Goal: Task Accomplishment & Management: Use online tool/utility

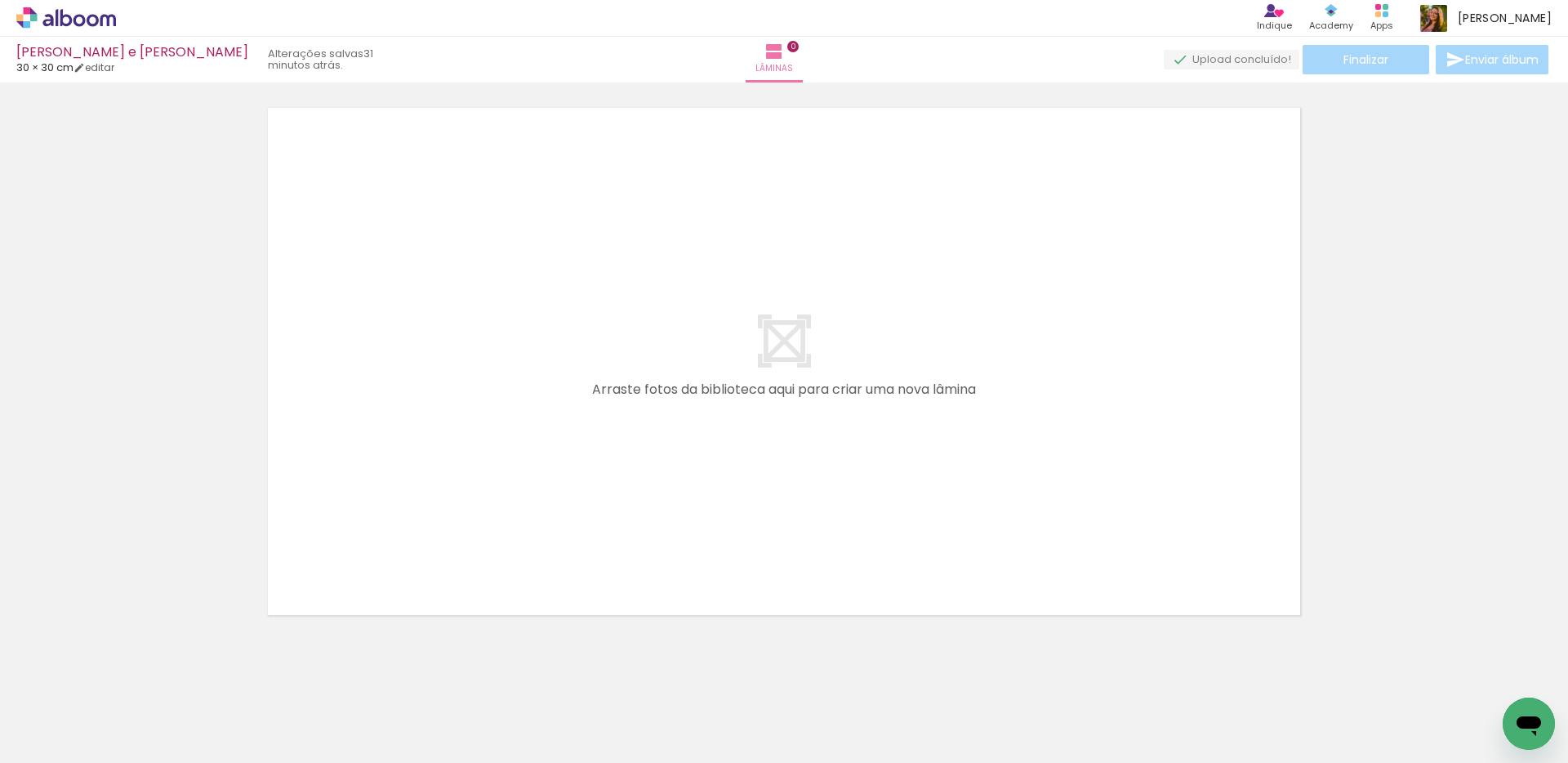
scroll to position [10, 0]
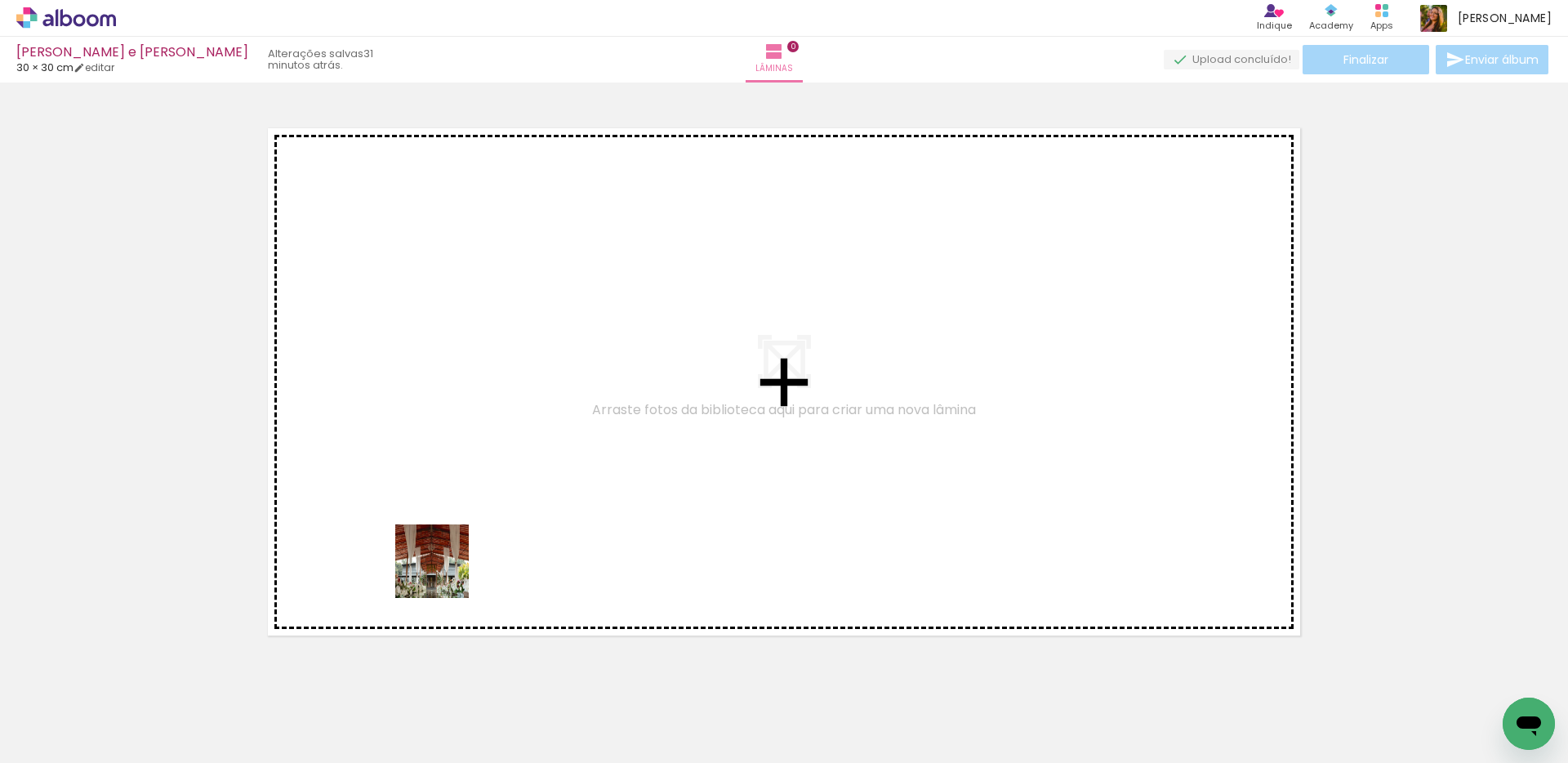
drag, startPoint x: 444, startPoint y: 709, endPoint x: 467, endPoint y: 581, distance: 130.0
click at [441, 556] on quentale-workspace at bounding box center [784, 381] width 1568 height 763
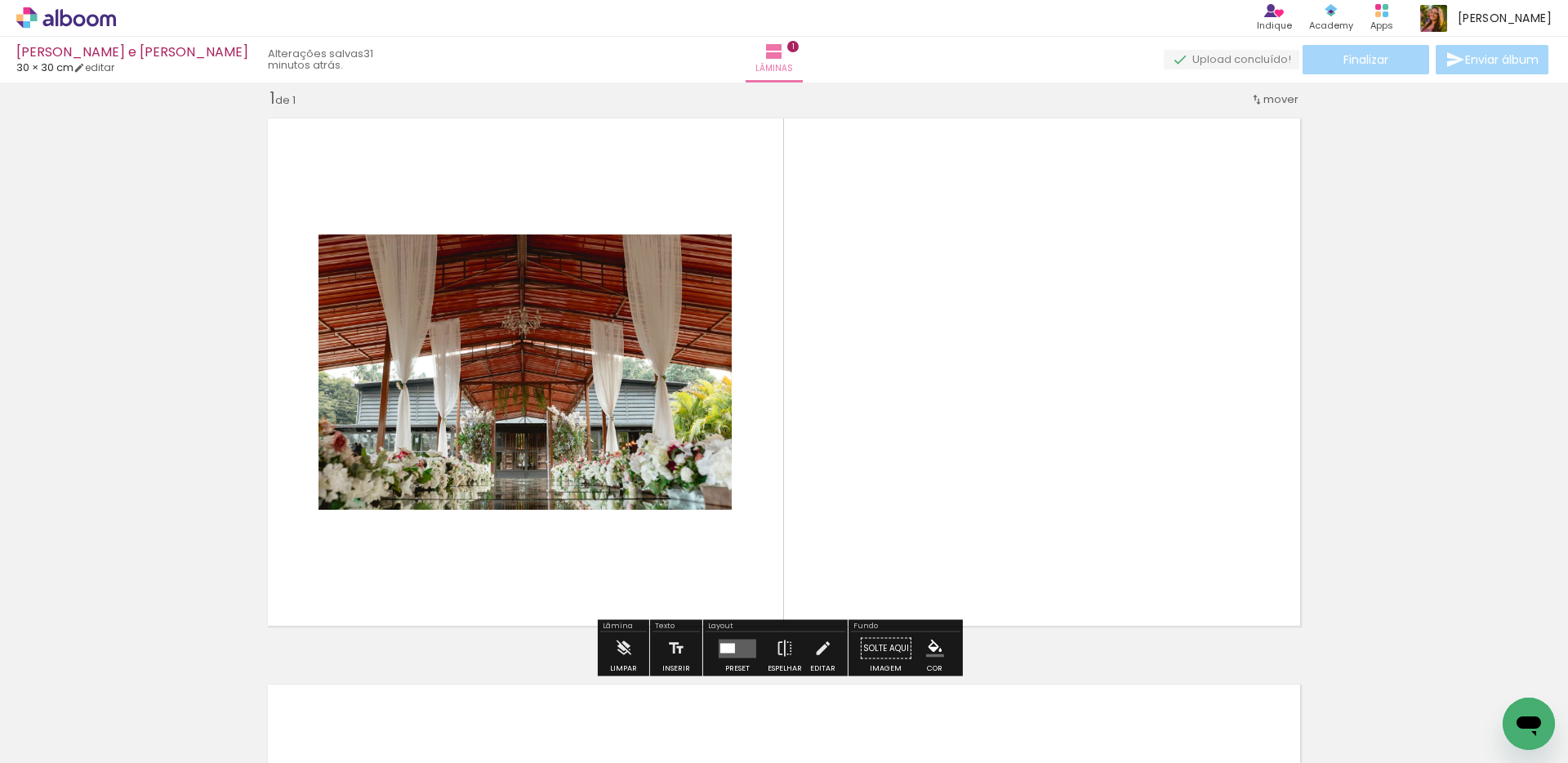
scroll to position [20, 0]
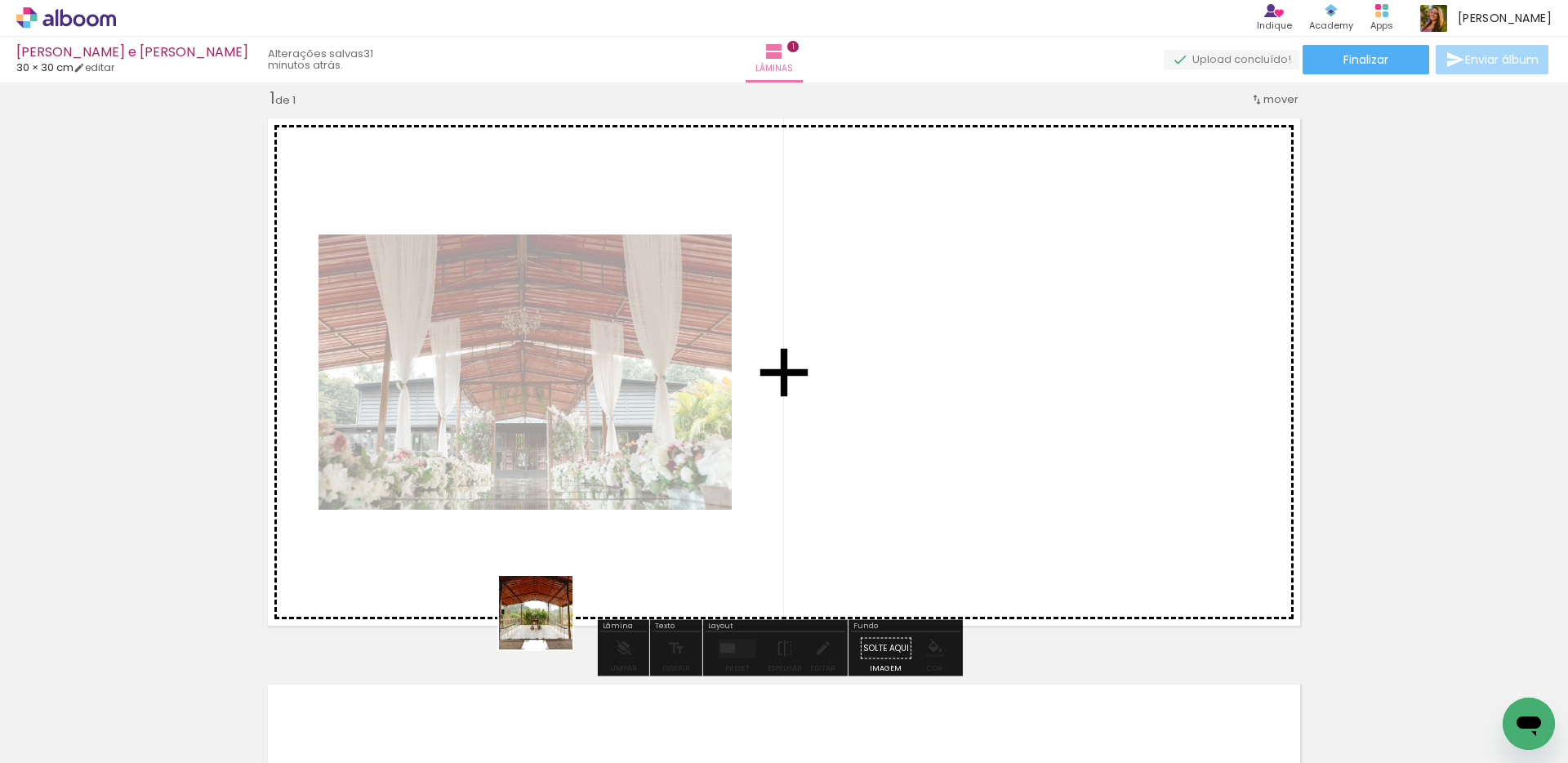
drag, startPoint x: 528, startPoint y: 703, endPoint x: 510, endPoint y: 612, distance: 92.8
click at [548, 597] on quentale-workspace at bounding box center [784, 381] width 1568 height 763
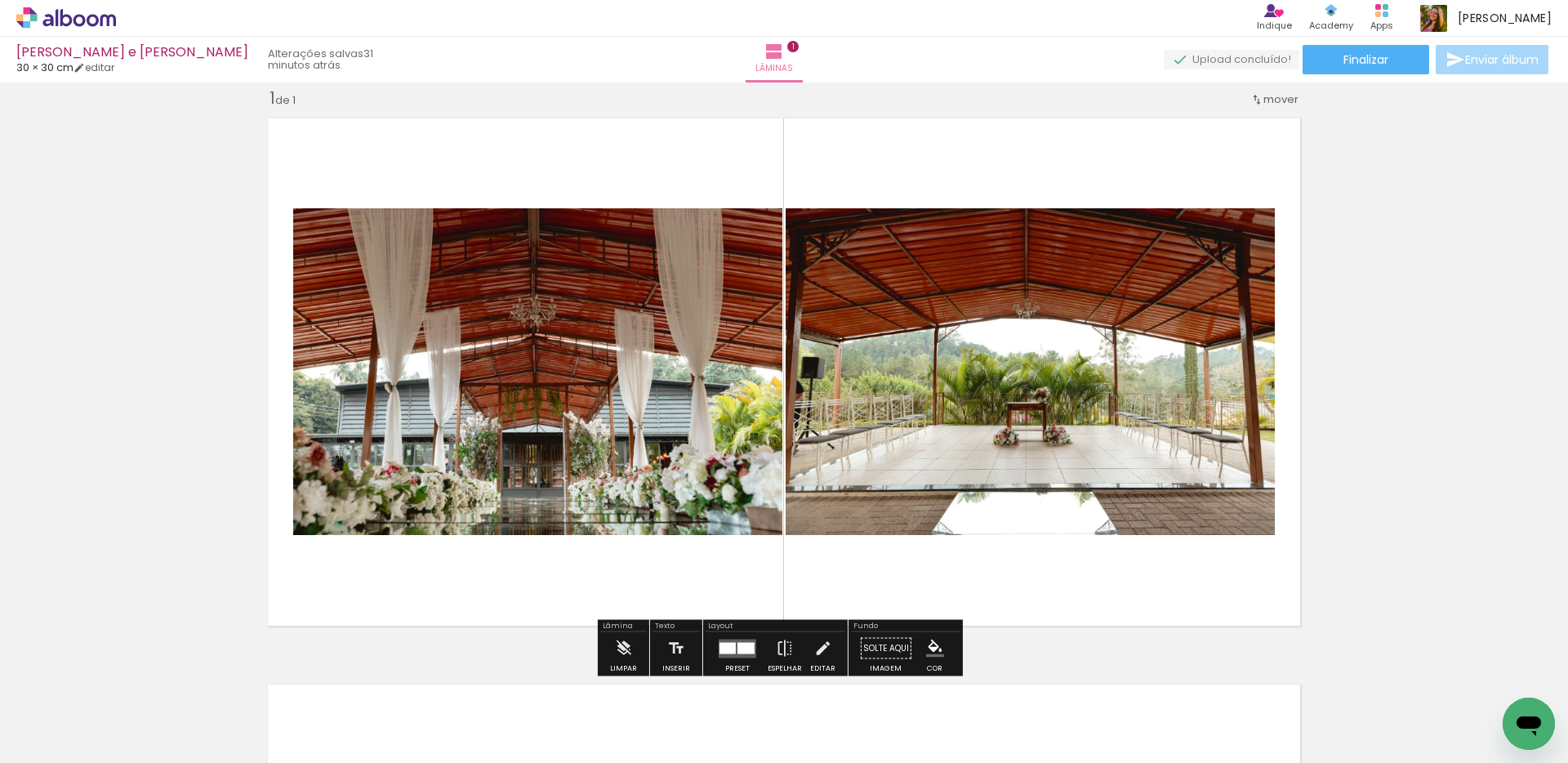
click at [77, 717] on input "Todas as fotos" at bounding box center [45, 713] width 62 height 14
click at [80, 713] on paper-item "Não utilizadas" at bounding box center [52, 708] width 84 height 14
type input "Não utilizadas"
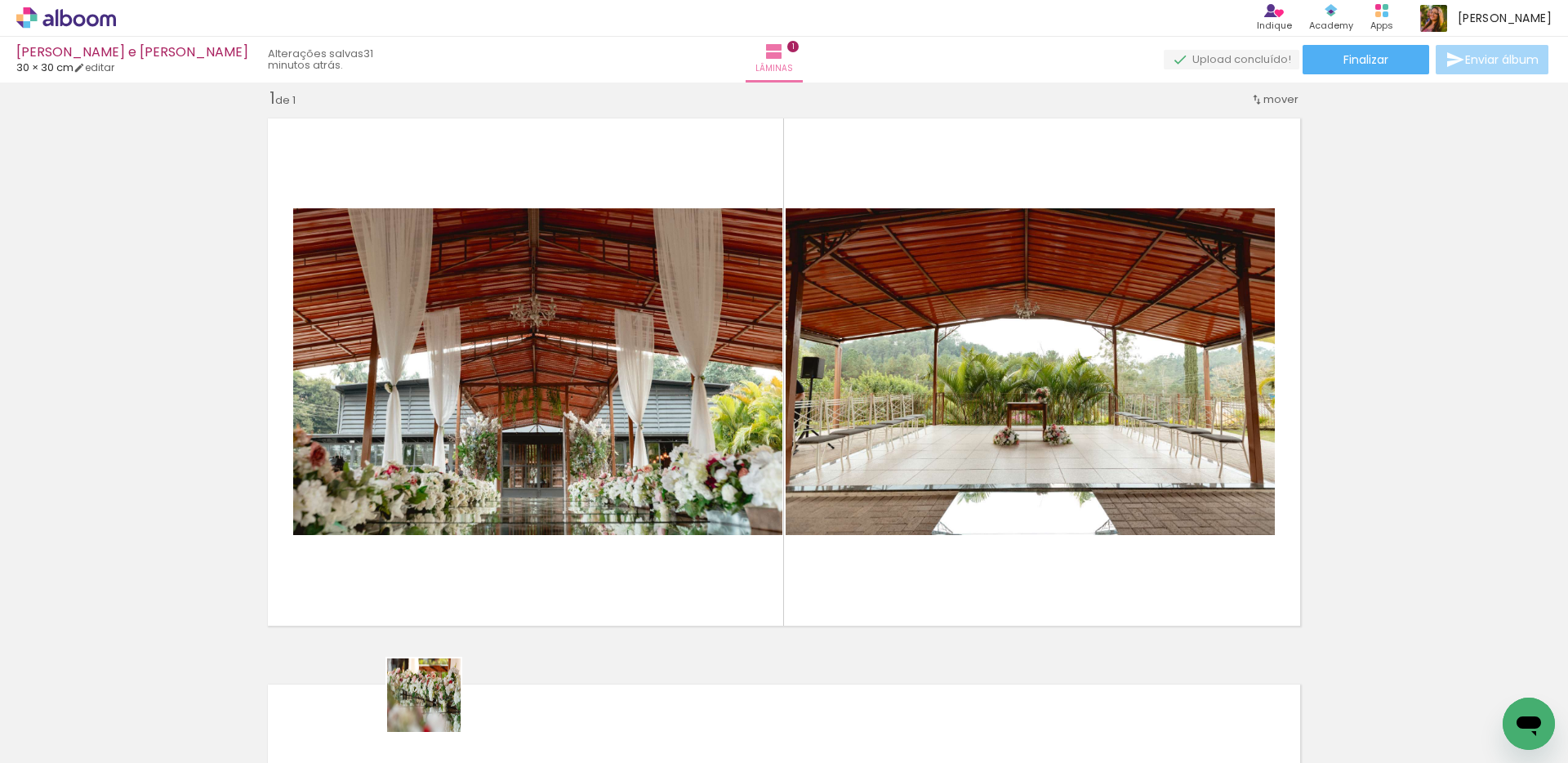
drag, startPoint x: 433, startPoint y: 717, endPoint x: 481, endPoint y: 560, distance: 164.2
click at [481, 560] on quentale-workspace at bounding box center [784, 381] width 1568 height 763
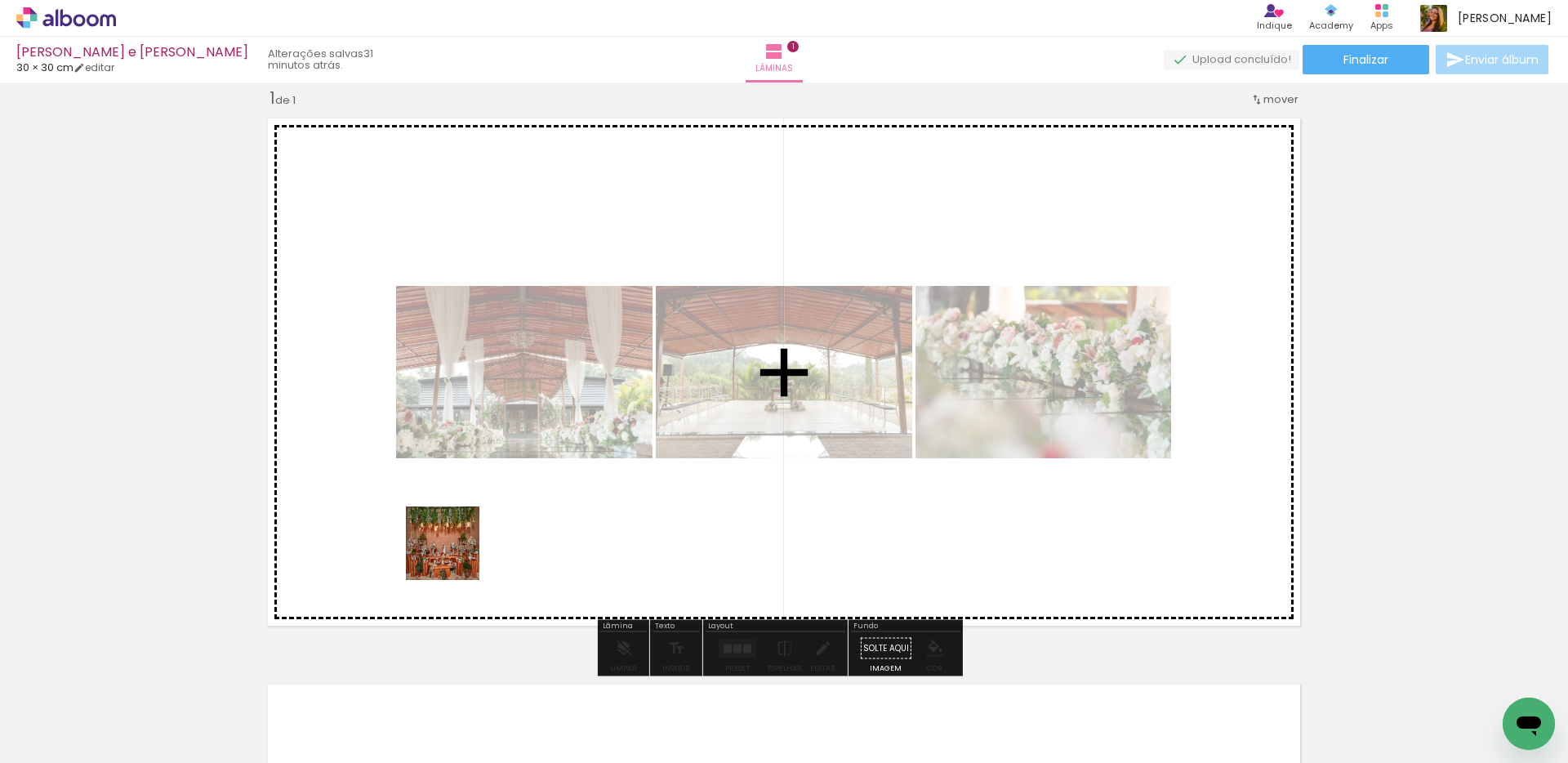
drag, startPoint x: 449, startPoint y: 698, endPoint x: 454, endPoint y: 530, distance: 168.1
click at [454, 531] on quentale-workspace at bounding box center [784, 381] width 1568 height 763
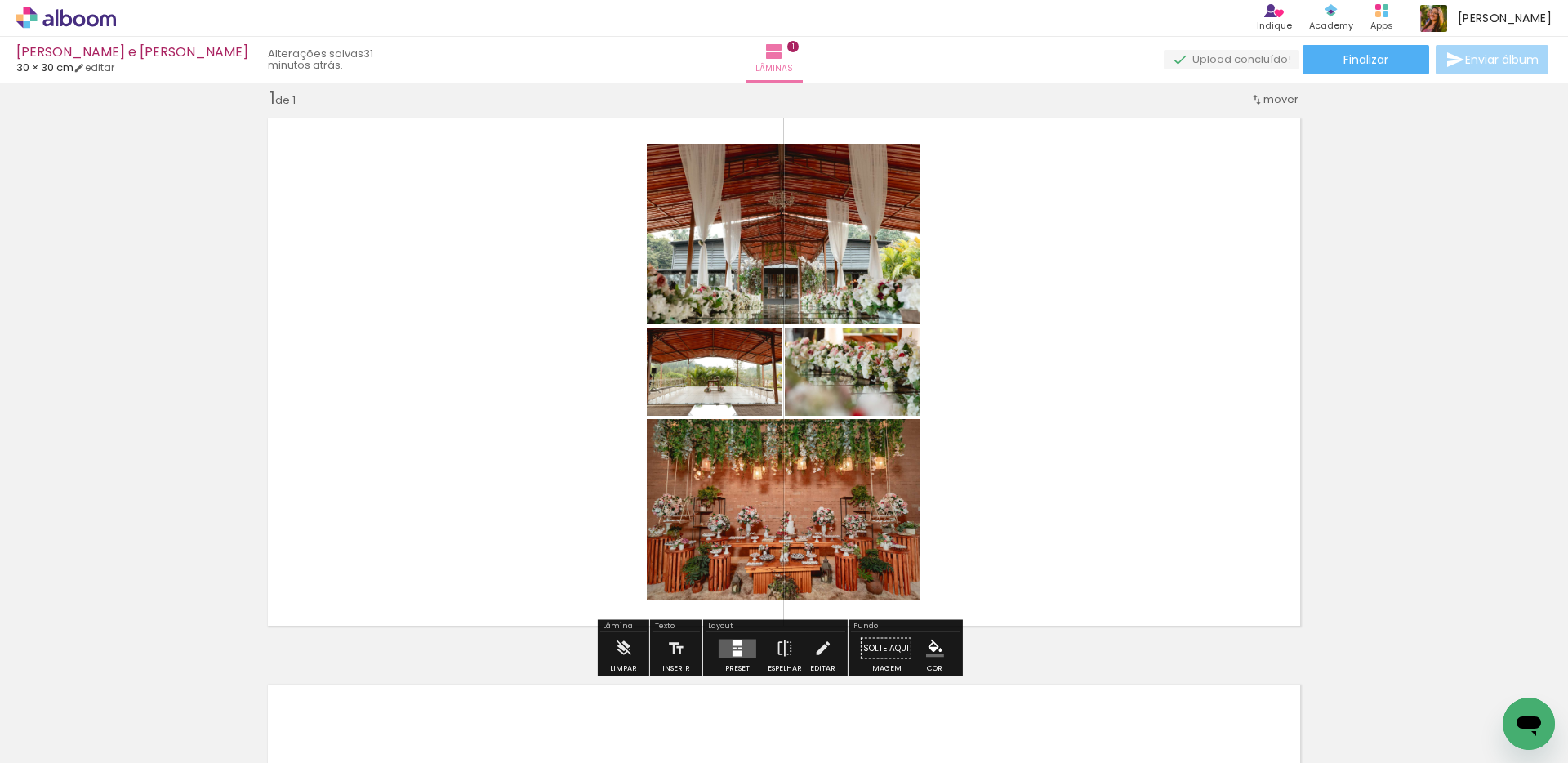
drag, startPoint x: 612, startPoint y: 694, endPoint x: 511, endPoint y: 515, distance: 205.5
click at [531, 553] on quentale-workspace at bounding box center [784, 381] width 1568 height 763
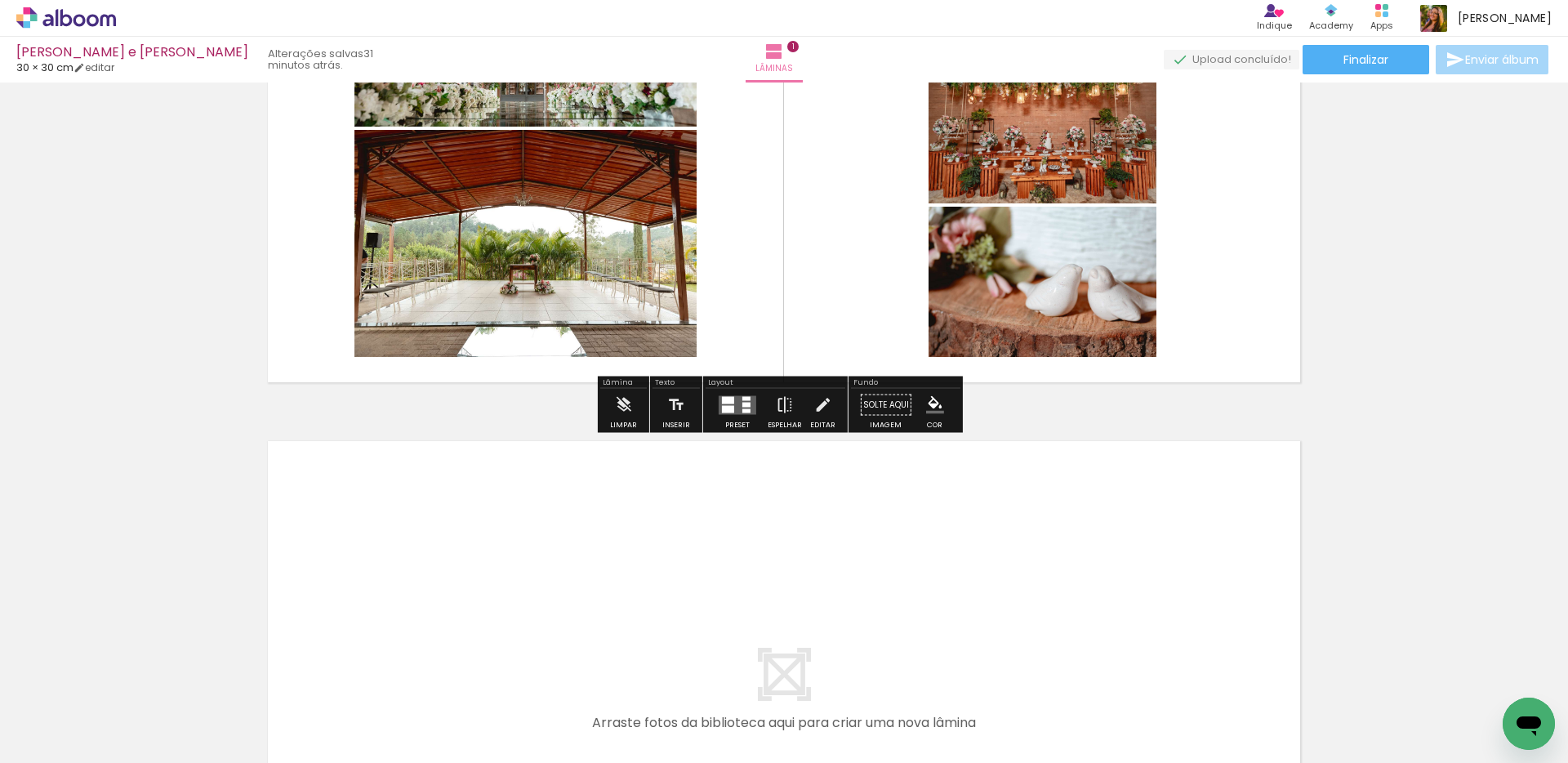
drag, startPoint x: 183, startPoint y: 698, endPoint x: 352, endPoint y: 578, distance: 207.3
click at [352, 578] on quentale-workspace at bounding box center [784, 381] width 1568 height 763
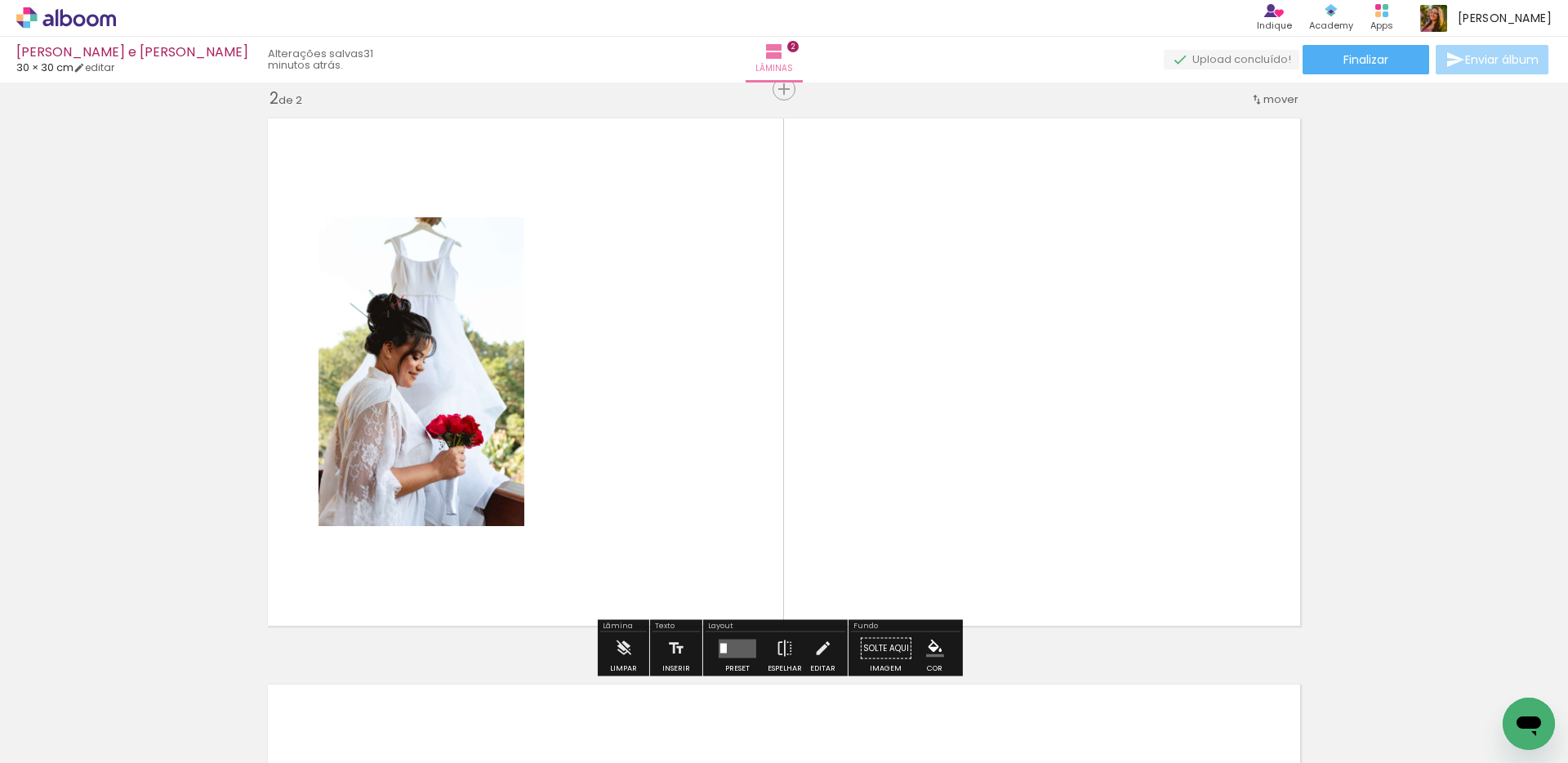
scroll to position [586, 0]
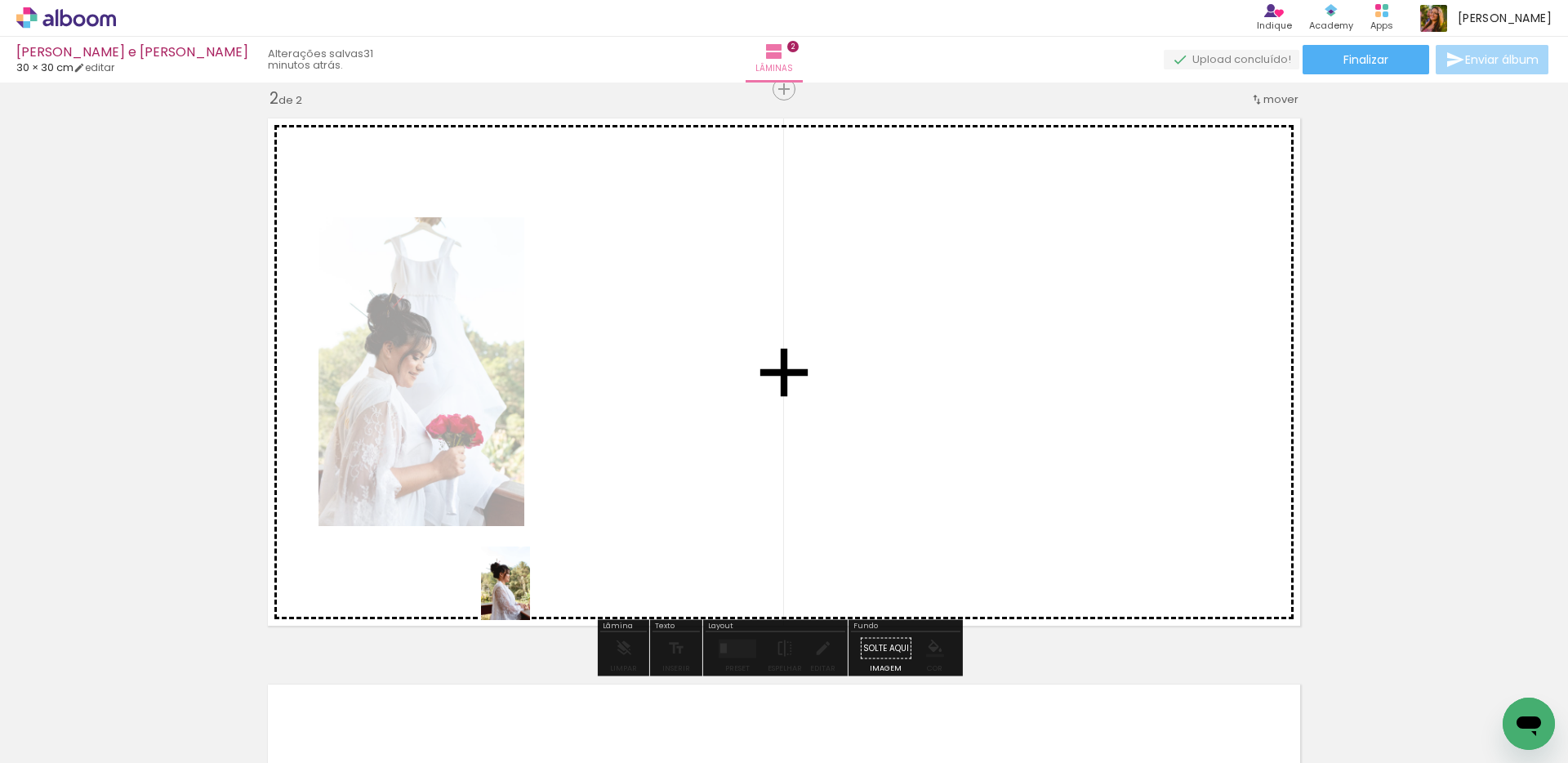
drag, startPoint x: 178, startPoint y: 736, endPoint x: 550, endPoint y: 578, distance: 404.2
click at [611, 562] on quentale-workspace at bounding box center [784, 381] width 1568 height 763
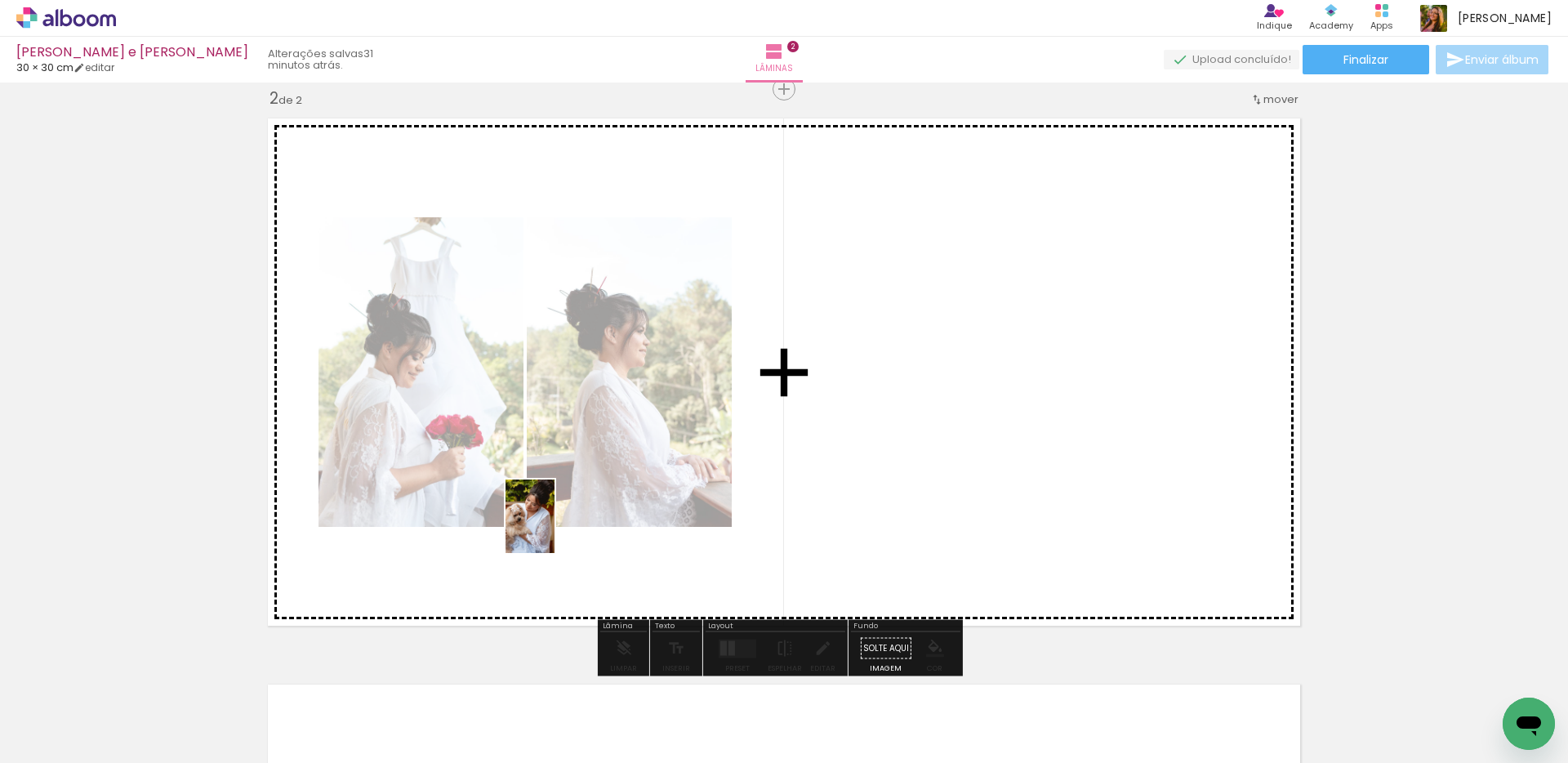
drag, startPoint x: 185, startPoint y: 704, endPoint x: 555, endPoint y: 528, distance: 409.7
click at [555, 528] on quentale-workspace at bounding box center [784, 381] width 1568 height 763
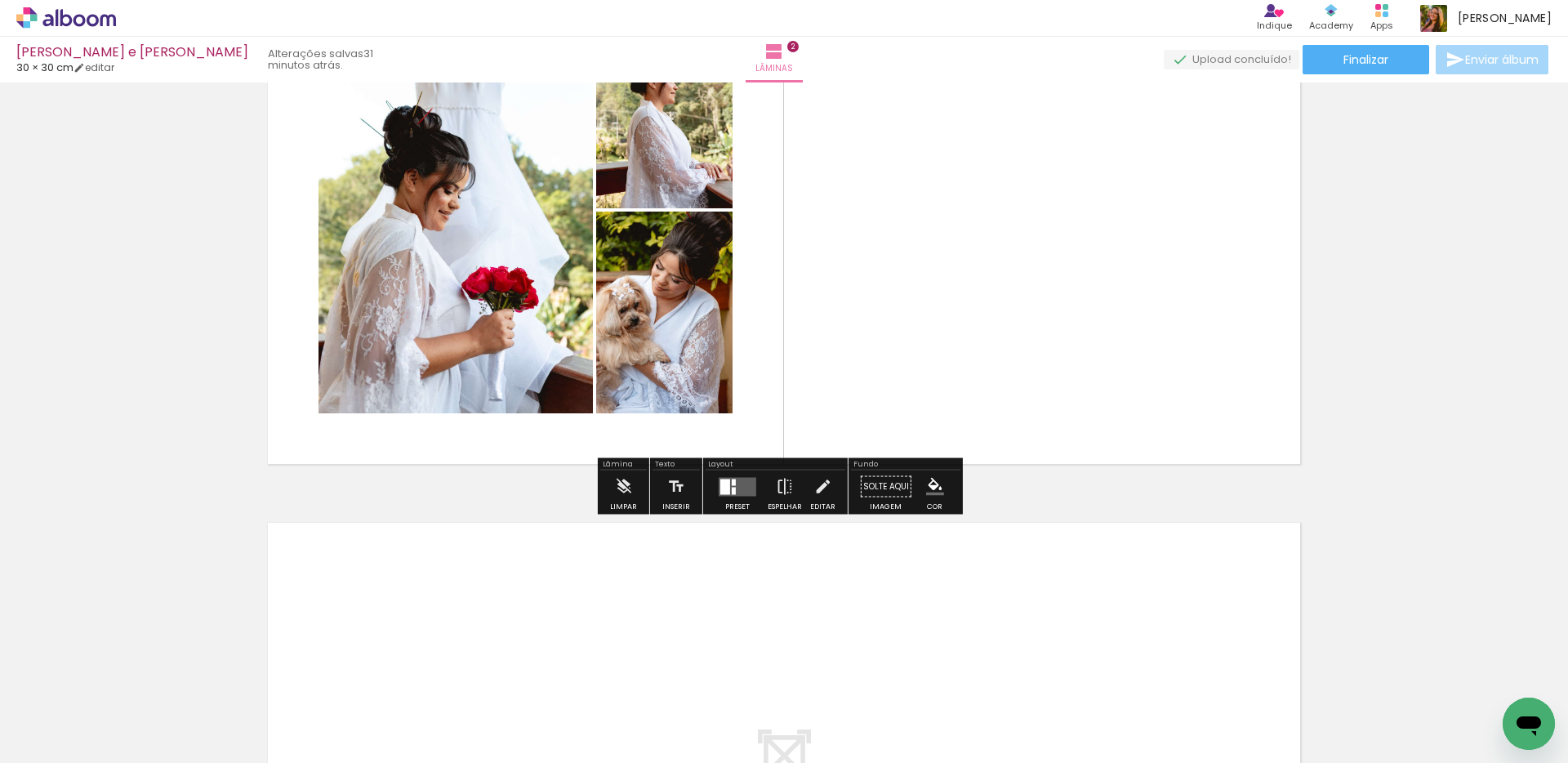
scroll to position [831, 0]
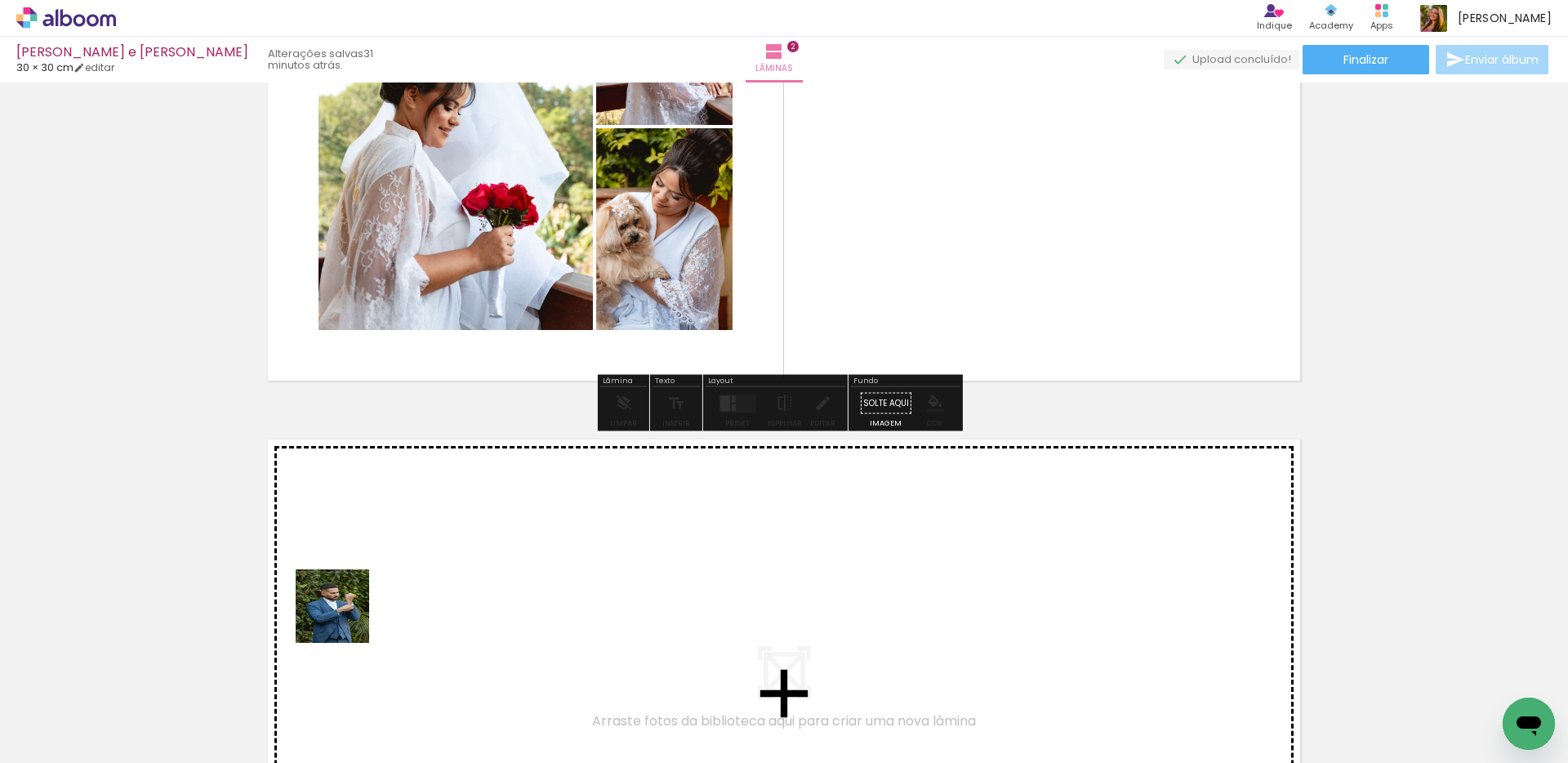
drag, startPoint x: 204, startPoint y: 689, endPoint x: 345, endPoint y: 619, distance: 157.4
click at [345, 619] on quentale-workspace at bounding box center [784, 381] width 1568 height 763
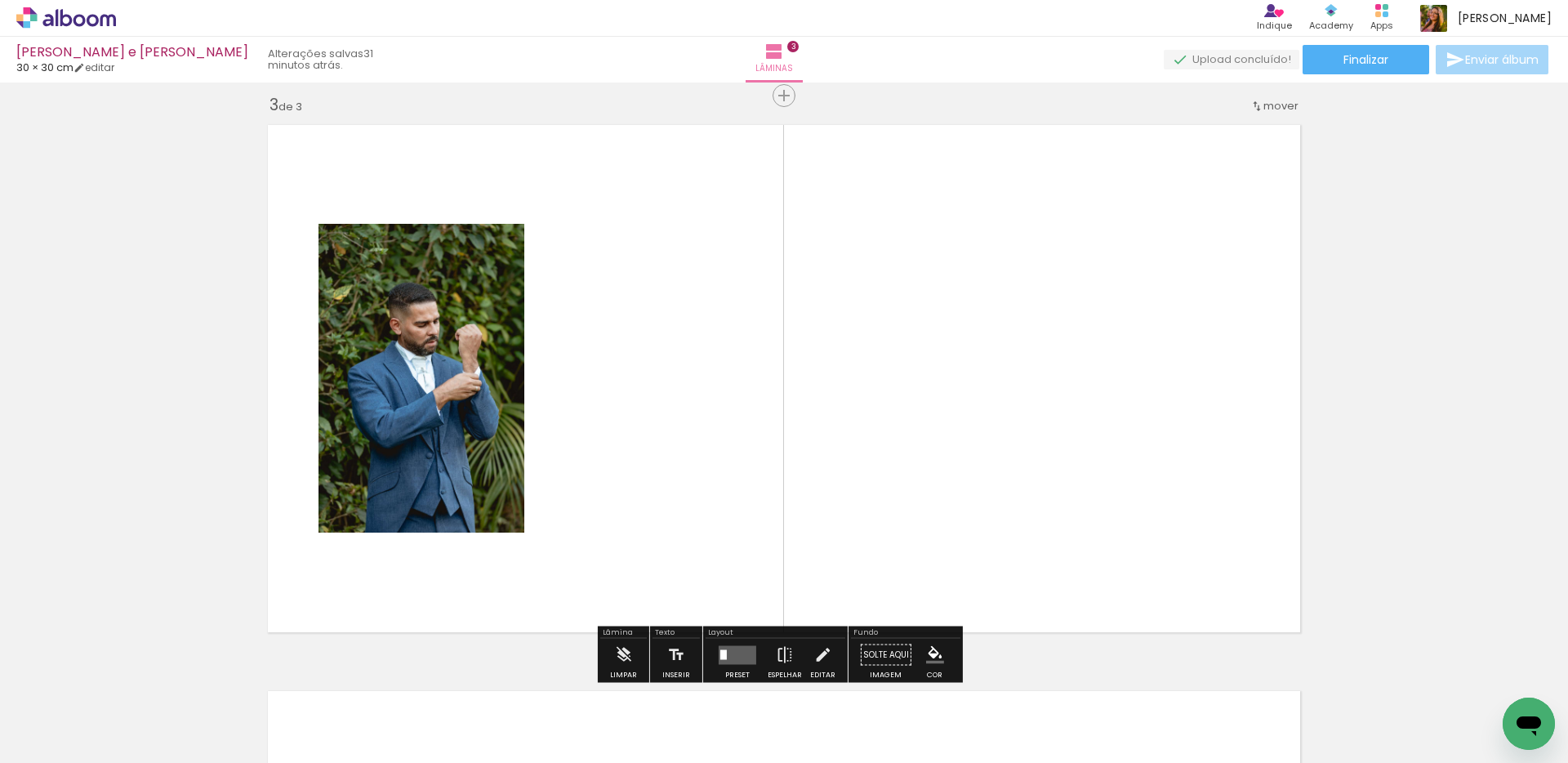
scroll to position [1152, 0]
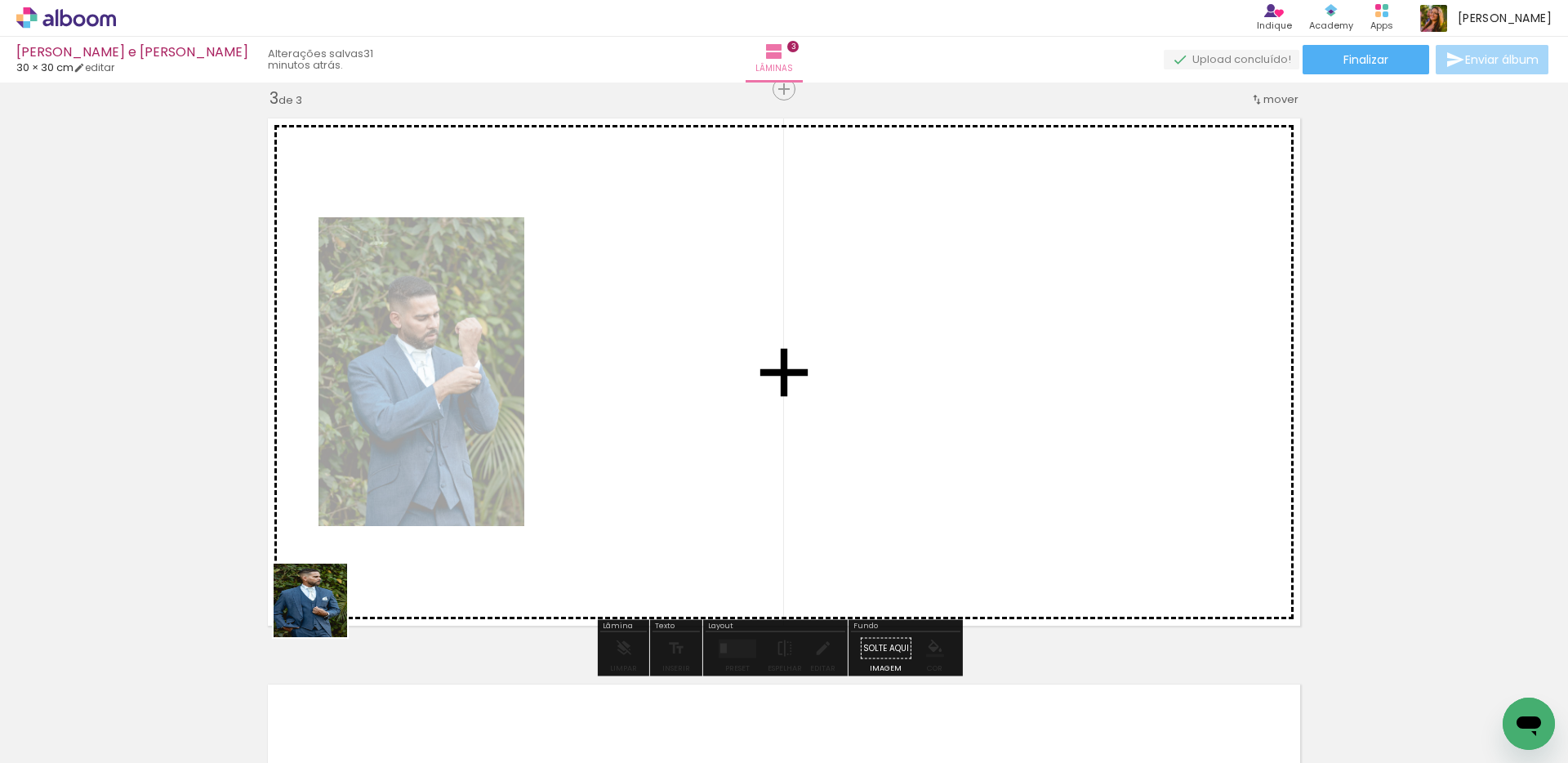
drag, startPoint x: 168, startPoint y: 708, endPoint x: 484, endPoint y: 538, distance: 358.8
click at [484, 538] on quentale-workspace at bounding box center [784, 381] width 1568 height 763
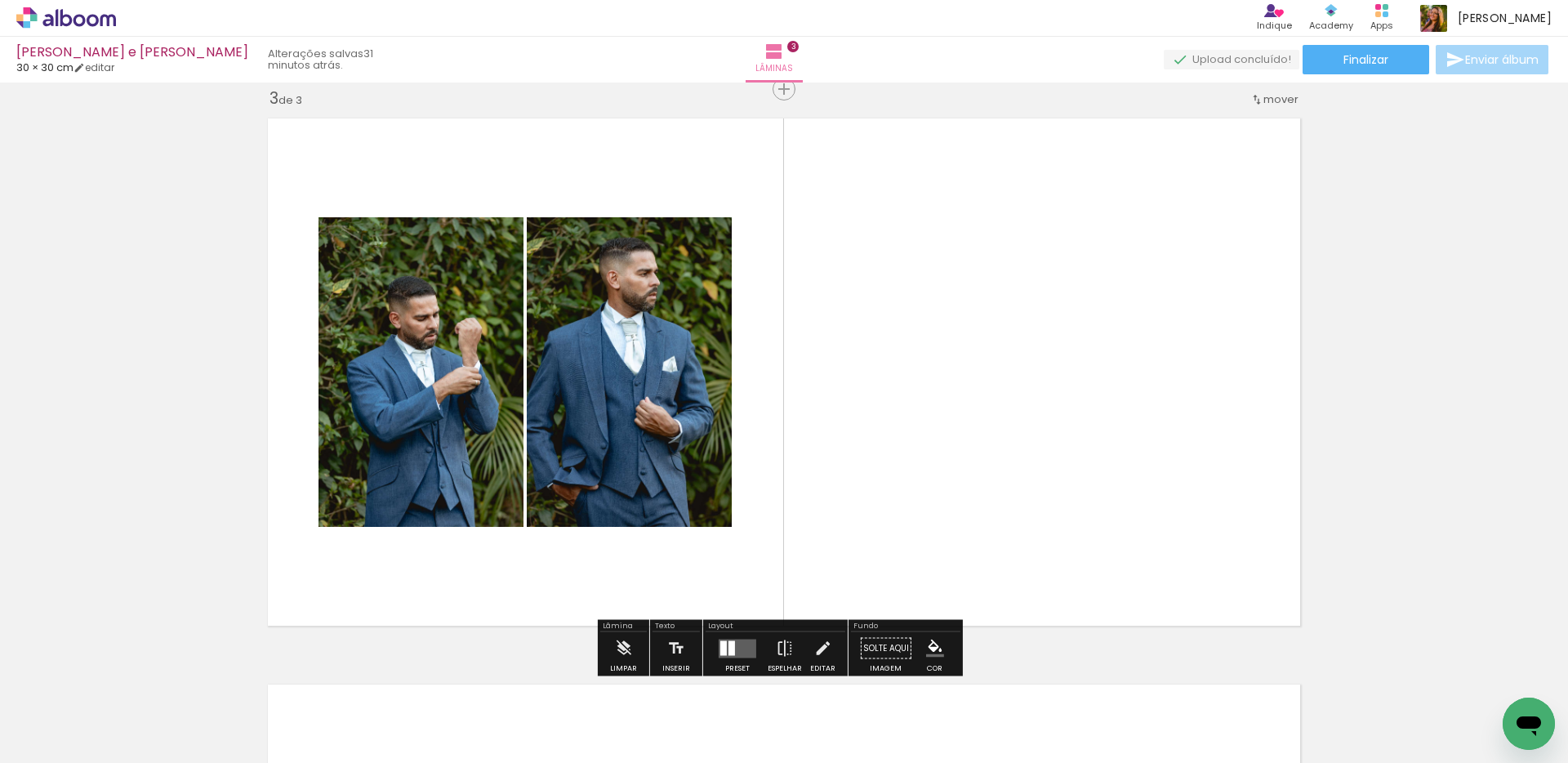
drag, startPoint x: 458, startPoint y: 699, endPoint x: 521, endPoint y: 562, distance: 150.8
click at [515, 585] on quentale-workspace at bounding box center [784, 381] width 1568 height 763
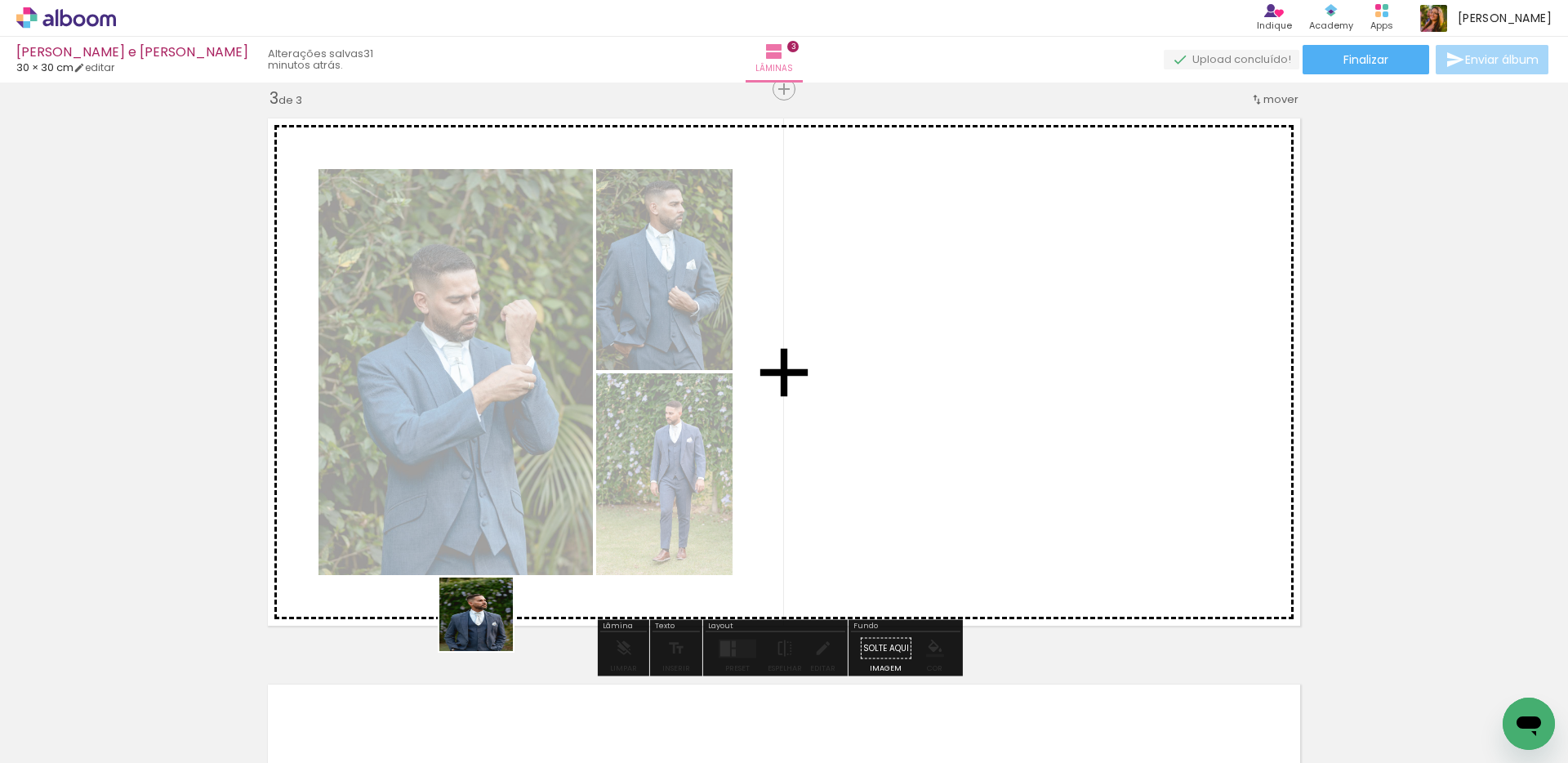
drag, startPoint x: 453, startPoint y: 695, endPoint x: 519, endPoint y: 570, distance: 141.4
click at [512, 584] on quentale-workspace at bounding box center [784, 381] width 1568 height 763
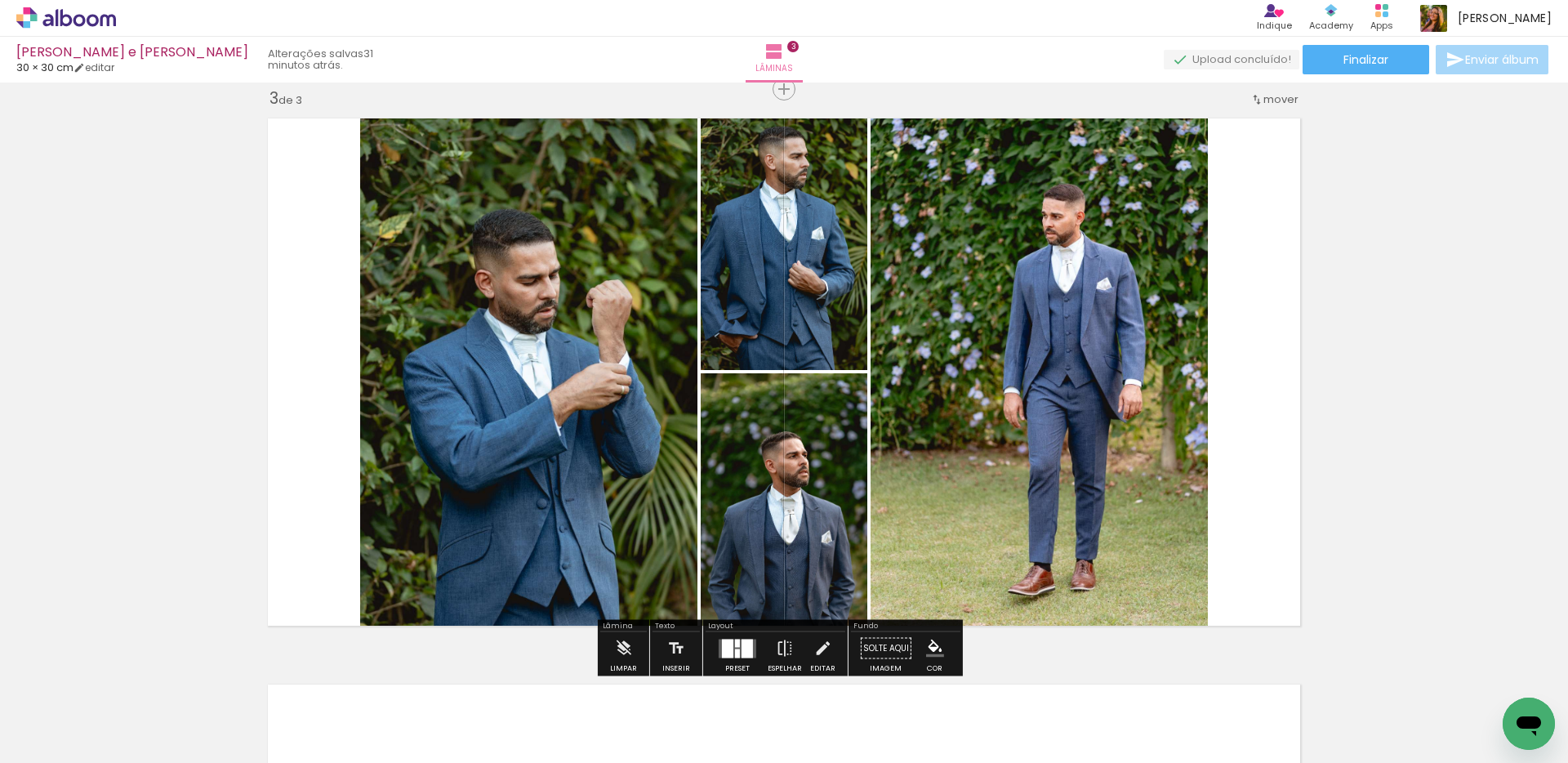
drag, startPoint x: 438, startPoint y: 693, endPoint x: 502, endPoint y: 571, distance: 137.8
click at [502, 571] on quentale-workspace at bounding box center [784, 381] width 1568 height 763
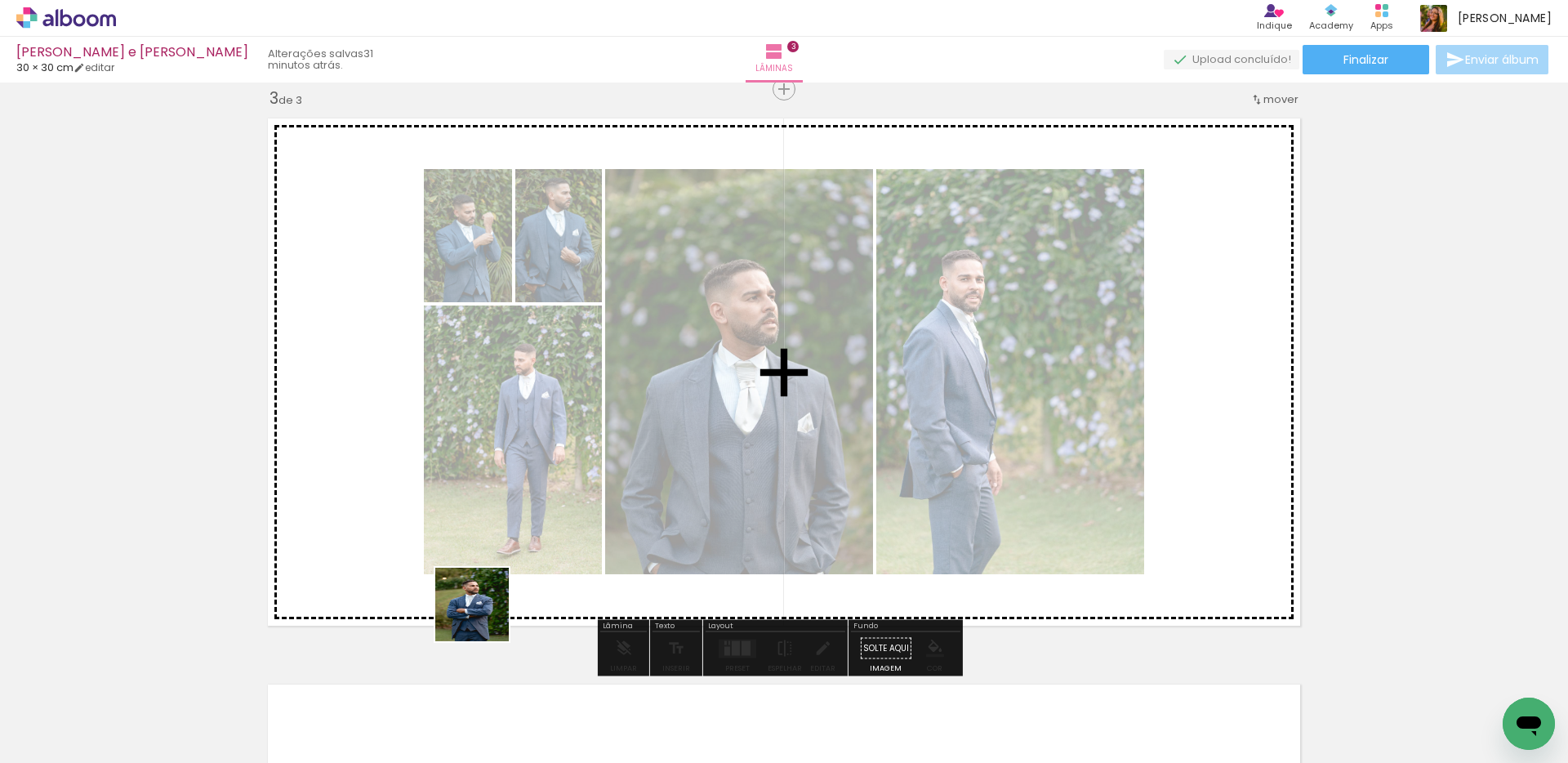
drag, startPoint x: 450, startPoint y: 683, endPoint x: 513, endPoint y: 575, distance: 125.0
click at [513, 575] on quentale-workspace at bounding box center [784, 381] width 1568 height 763
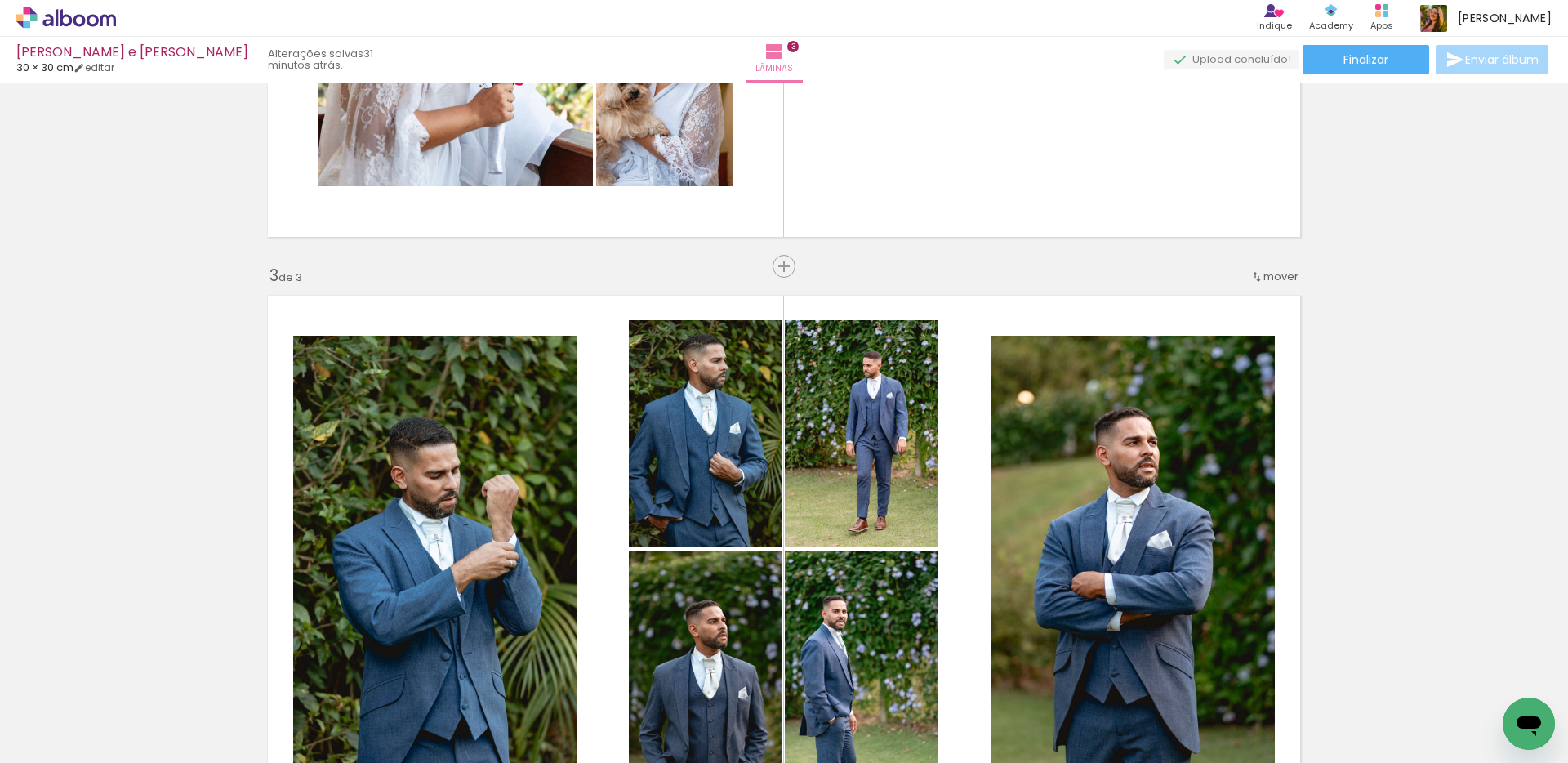
scroll to position [629, 0]
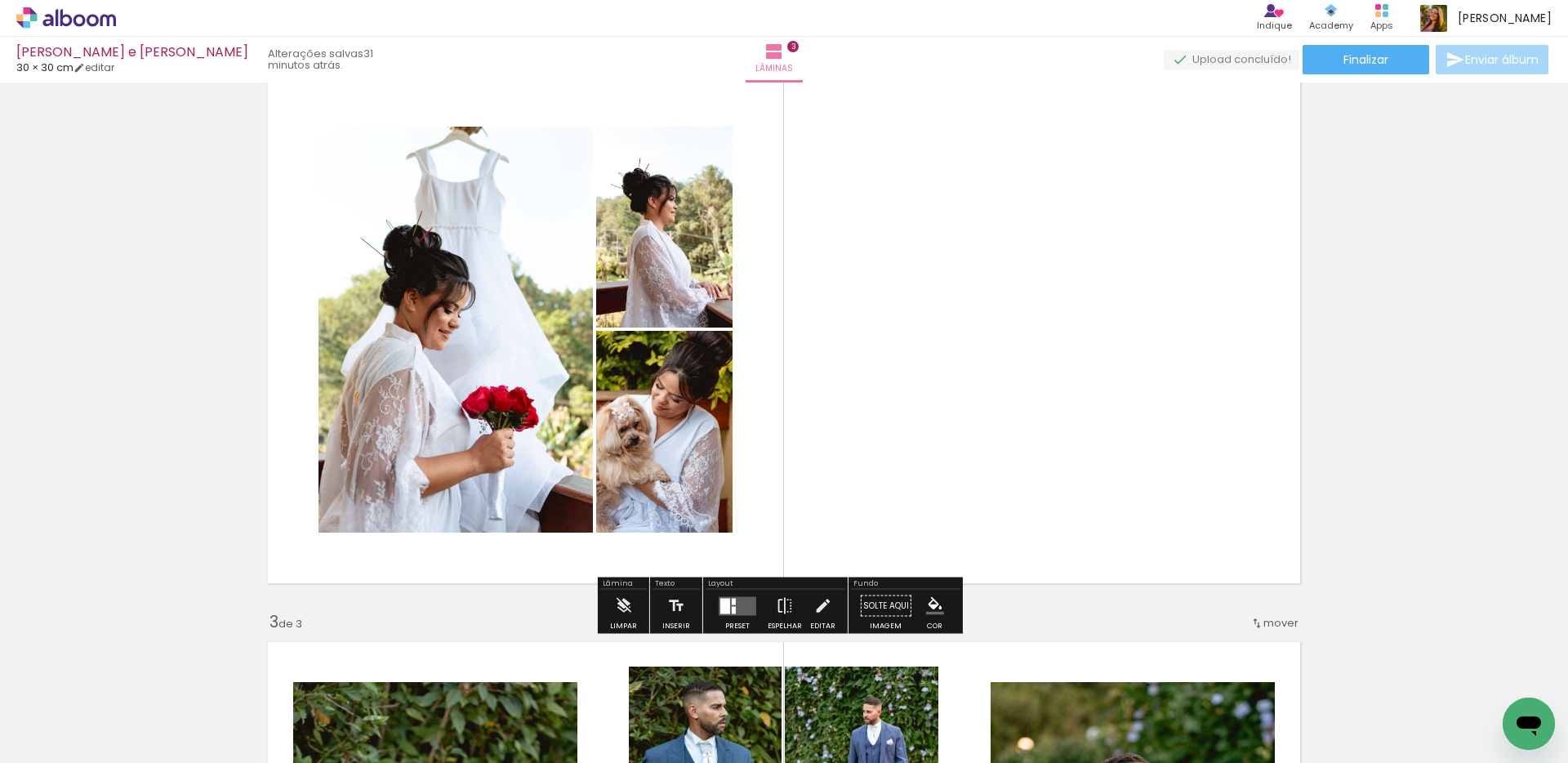
drag, startPoint x: 165, startPoint y: 730, endPoint x: 420, endPoint y: 543, distance: 316.2
click at [388, 563] on quentale-workspace at bounding box center [784, 381] width 1568 height 763
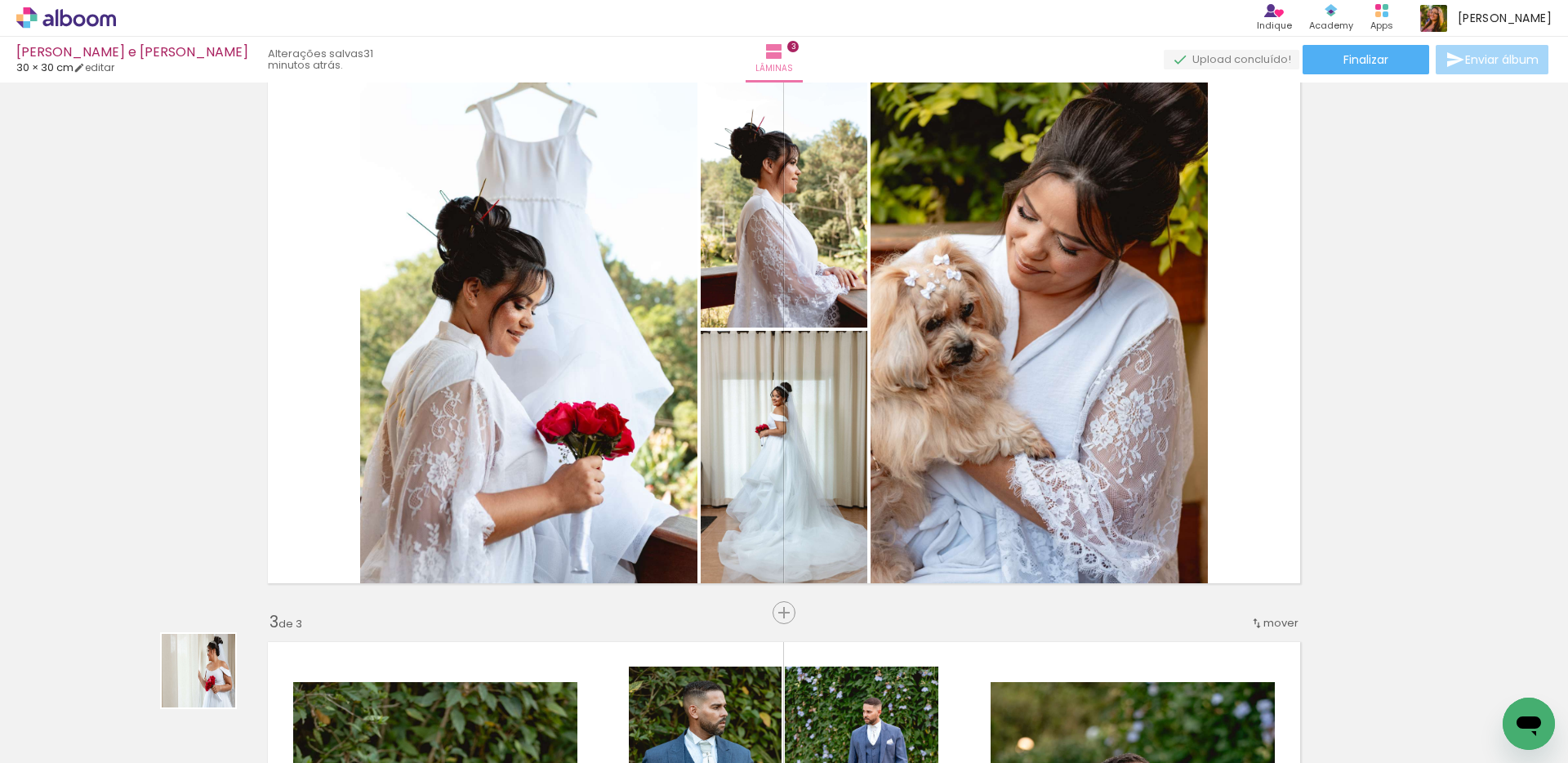
drag, startPoint x: 182, startPoint y: 711, endPoint x: 455, endPoint y: 484, distance: 355.0
click at [402, 520] on quentale-workspace at bounding box center [784, 381] width 1568 height 763
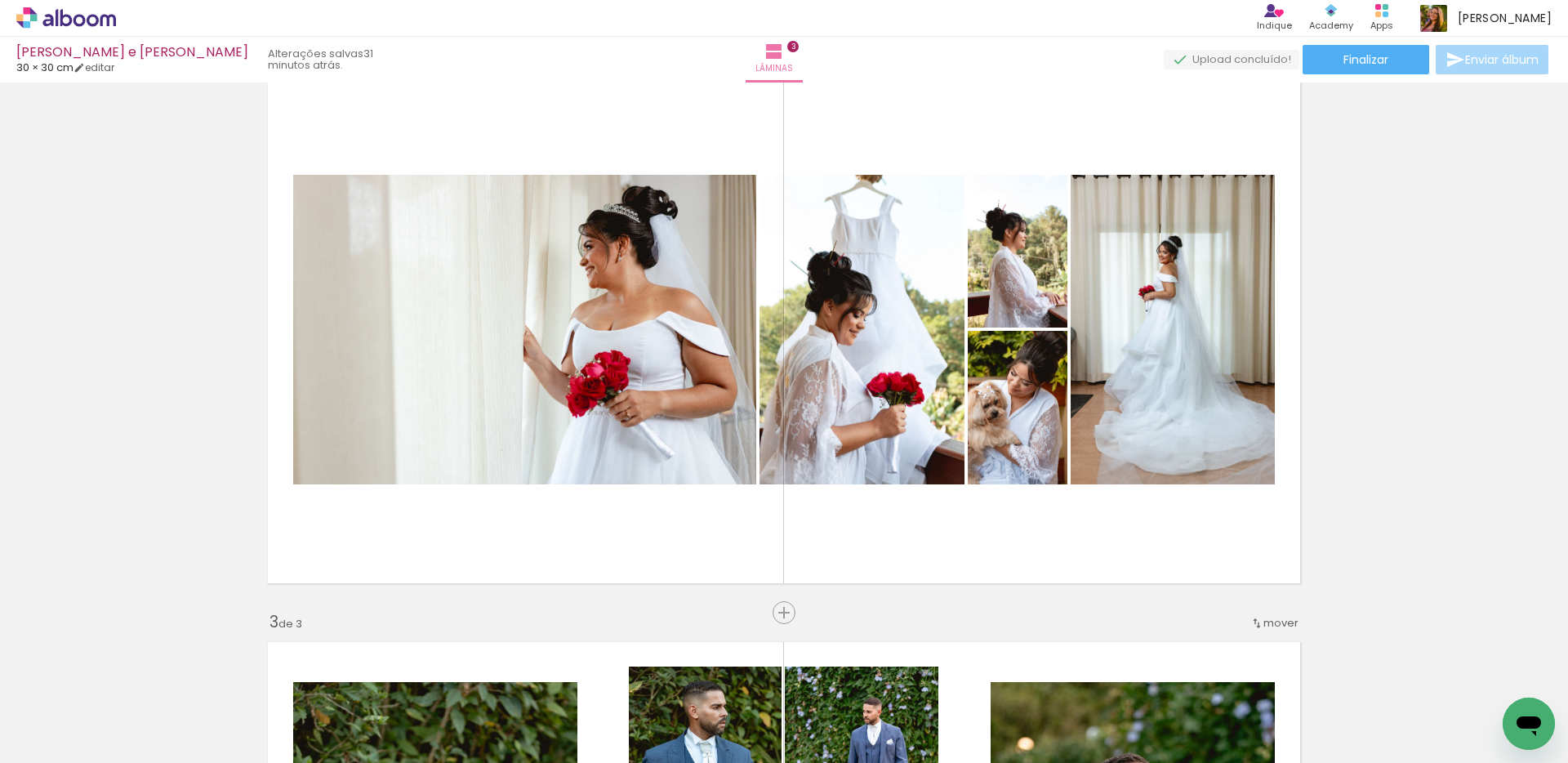
drag, startPoint x: 170, startPoint y: 698, endPoint x: 435, endPoint y: 482, distance: 341.9
click at [423, 496] on quentale-workspace at bounding box center [784, 381] width 1568 height 763
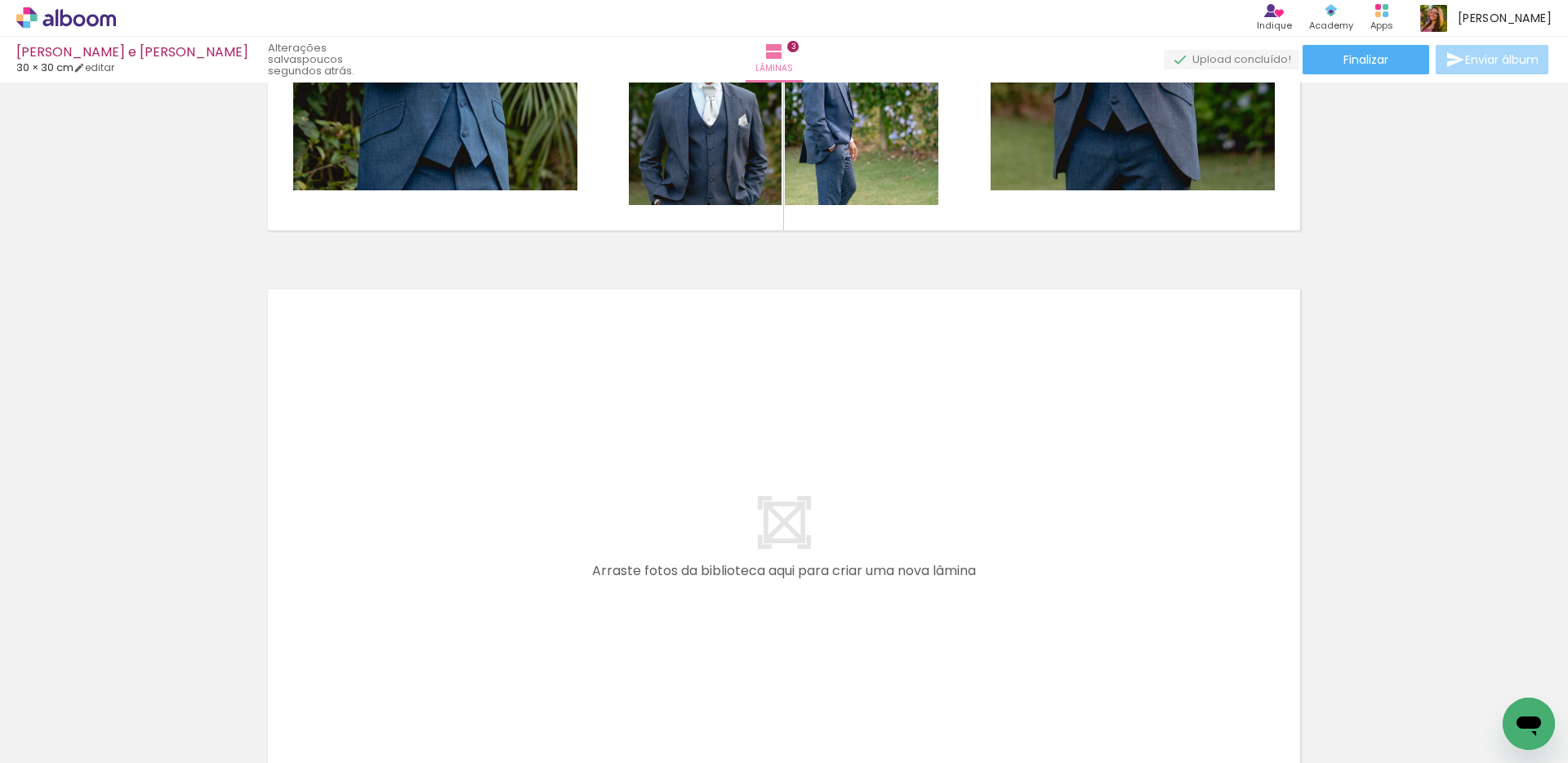
scroll to position [1570, 0]
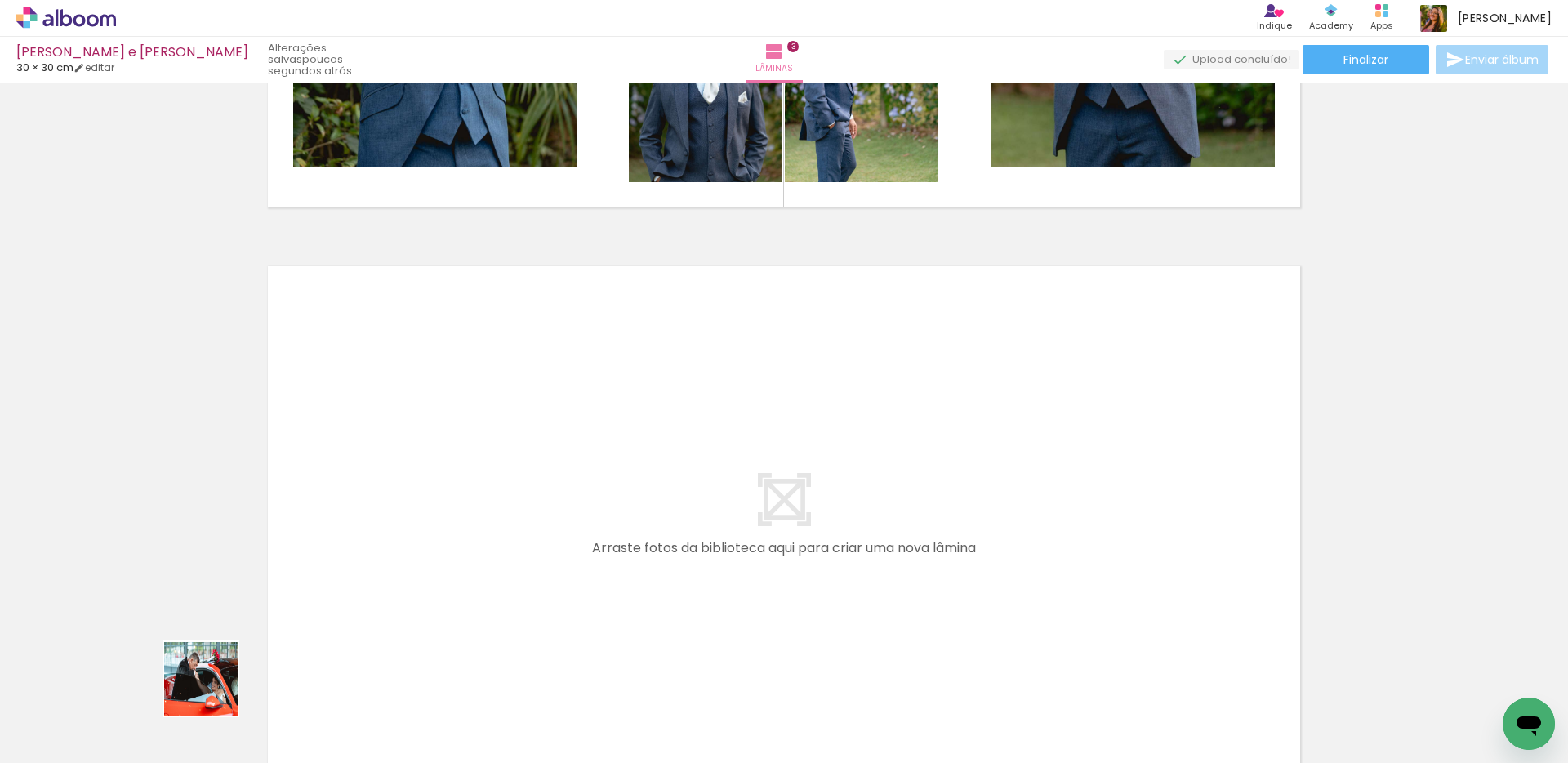
drag, startPoint x: 178, startPoint y: 705, endPoint x: 473, endPoint y: 490, distance: 365.0
click at [473, 490] on quentale-workspace at bounding box center [784, 381] width 1568 height 763
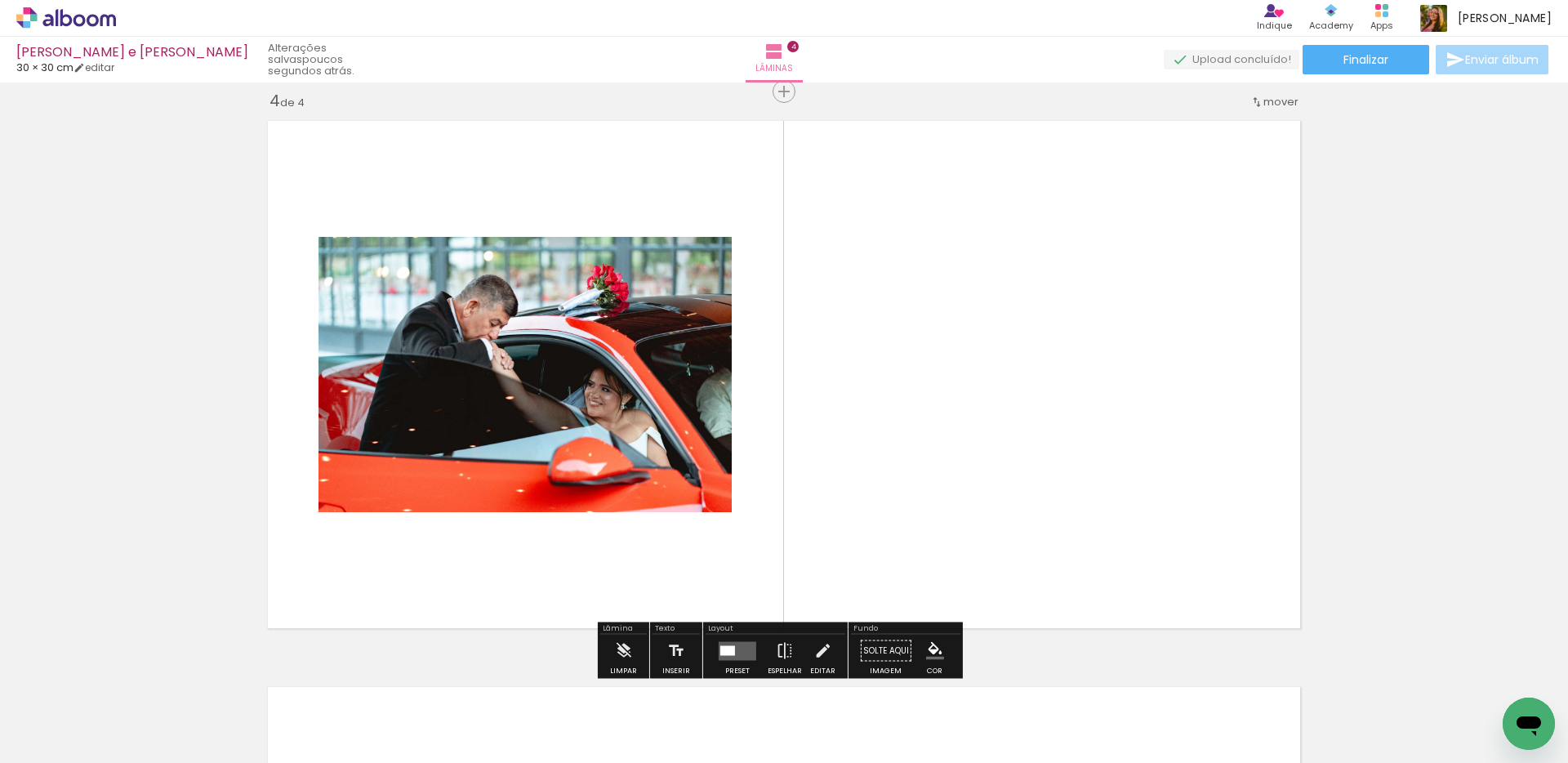
scroll to position [1718, 0]
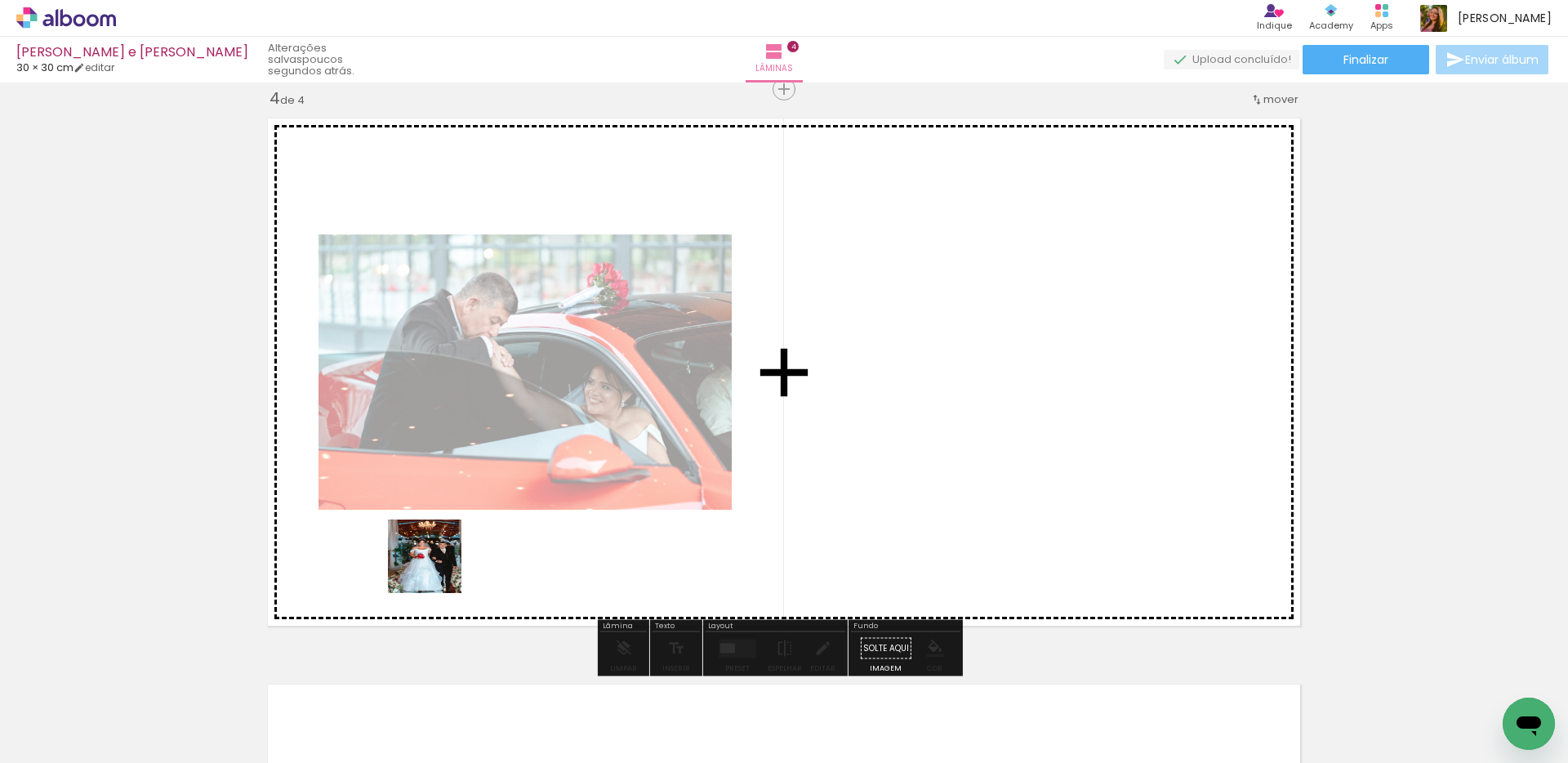
drag, startPoint x: 202, startPoint y: 689, endPoint x: 473, endPoint y: 548, distance: 305.5
click at [473, 548] on quentale-workspace at bounding box center [784, 381] width 1568 height 763
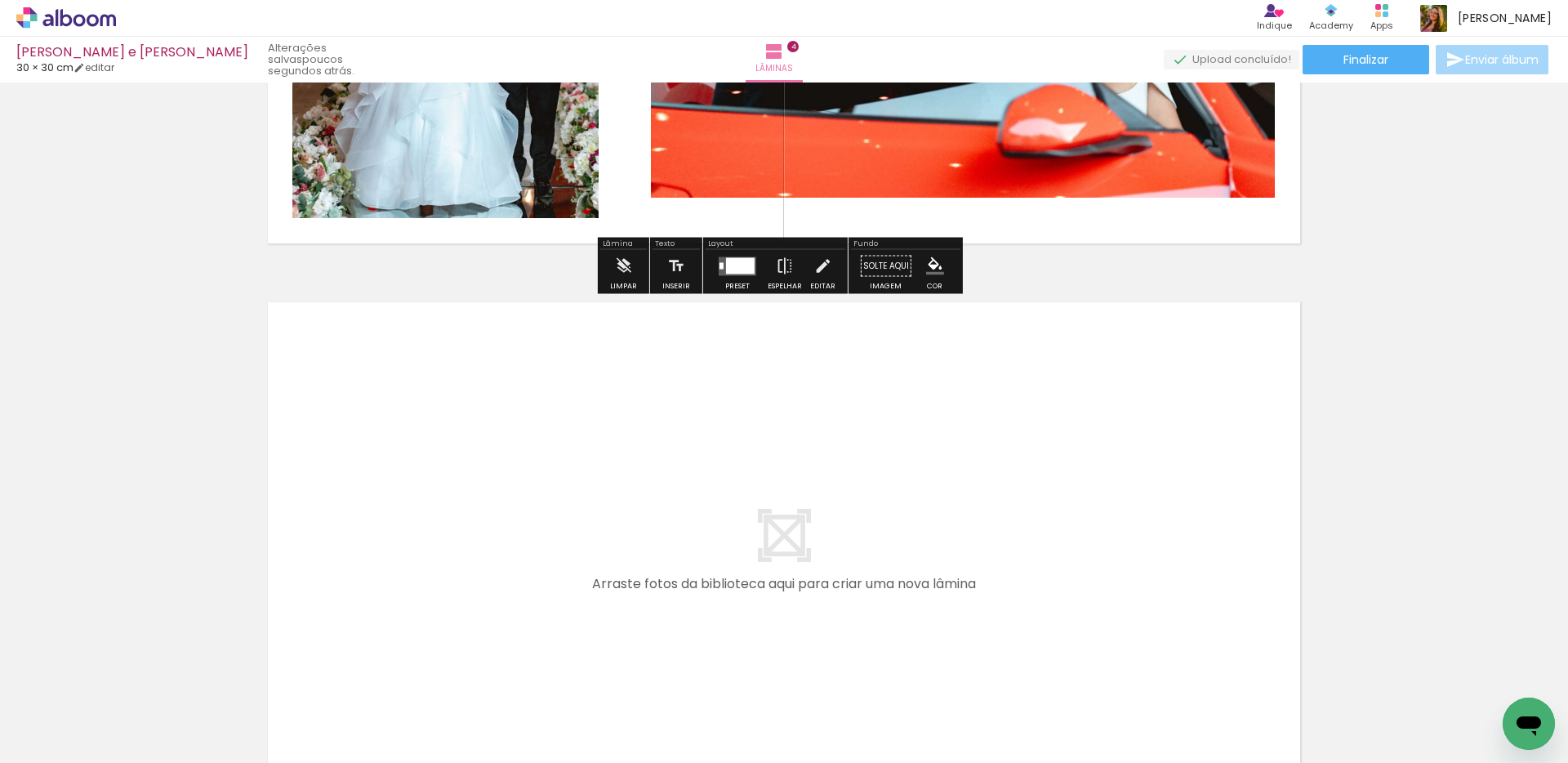
drag, startPoint x: 161, startPoint y: 696, endPoint x: 306, endPoint y: 607, distance: 170.1
click at [306, 607] on quentale-workspace at bounding box center [784, 381] width 1568 height 763
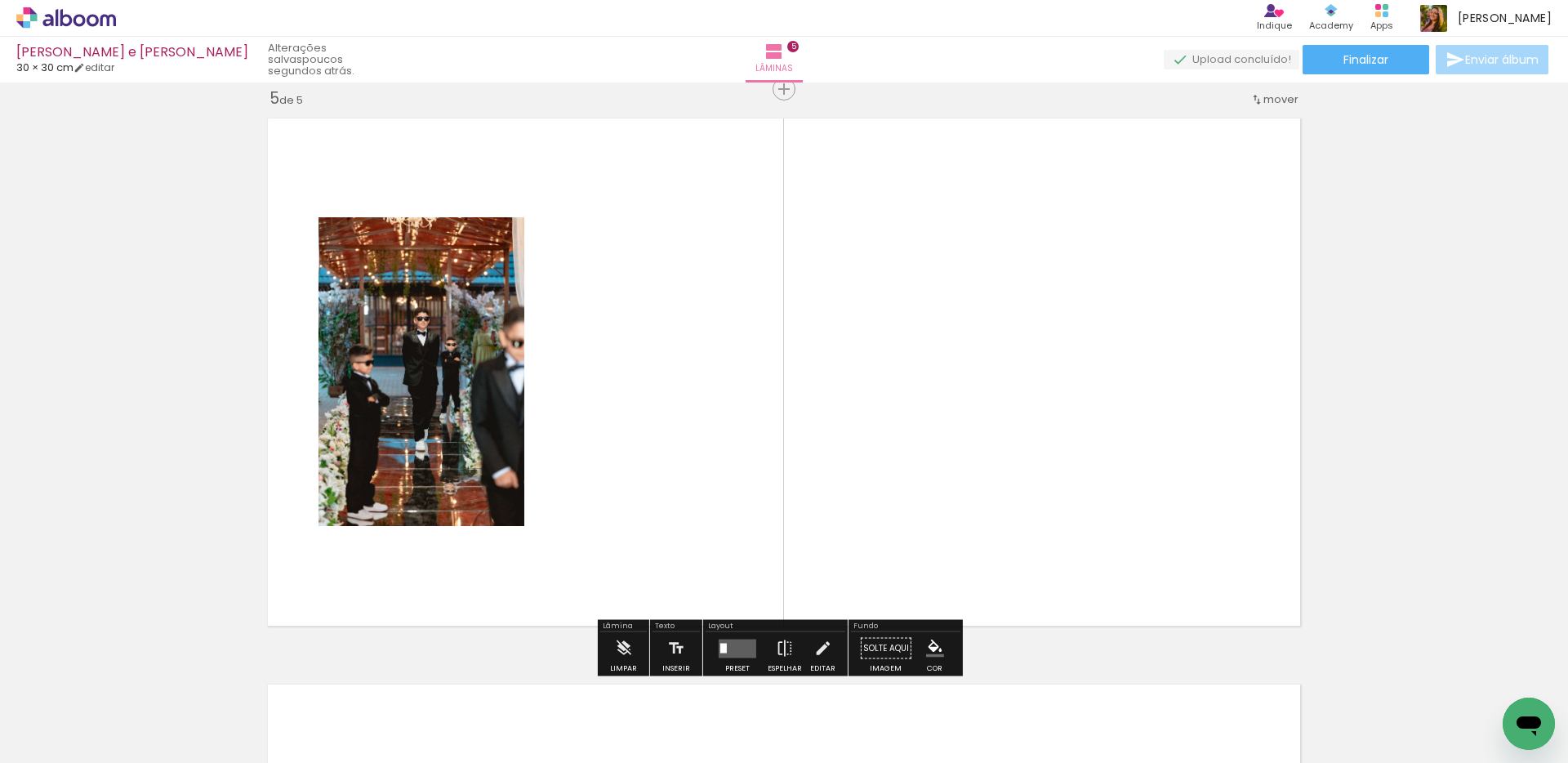
scroll to position [2284, 0]
drag, startPoint x: 170, startPoint y: 695, endPoint x: 597, endPoint y: 539, distance: 454.6
click at [597, 539] on quentale-workspace at bounding box center [784, 381] width 1568 height 763
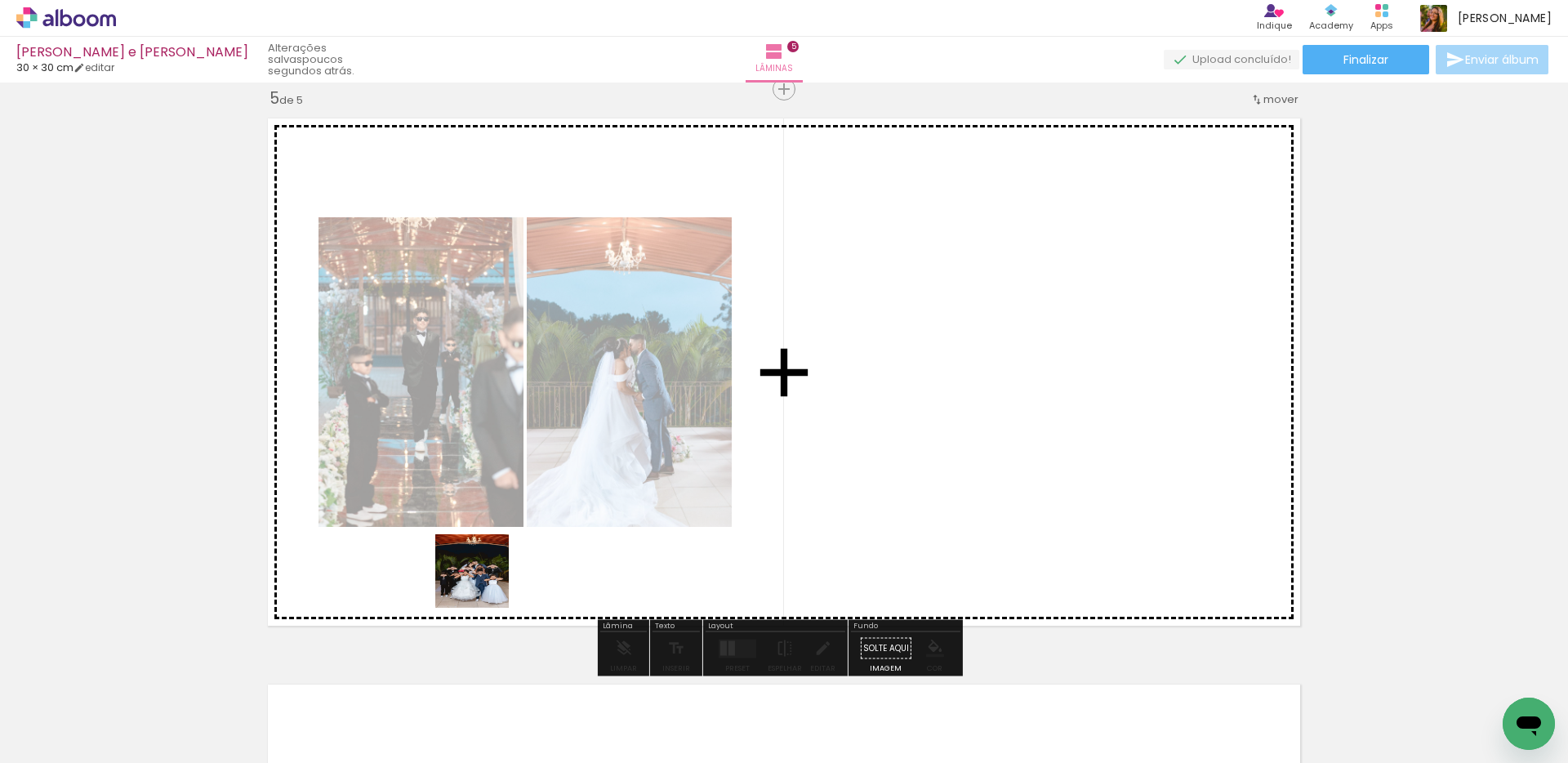
drag, startPoint x: 184, startPoint y: 711, endPoint x: 598, endPoint y: 546, distance: 445.7
click at [598, 546] on quentale-workspace at bounding box center [784, 381] width 1568 height 763
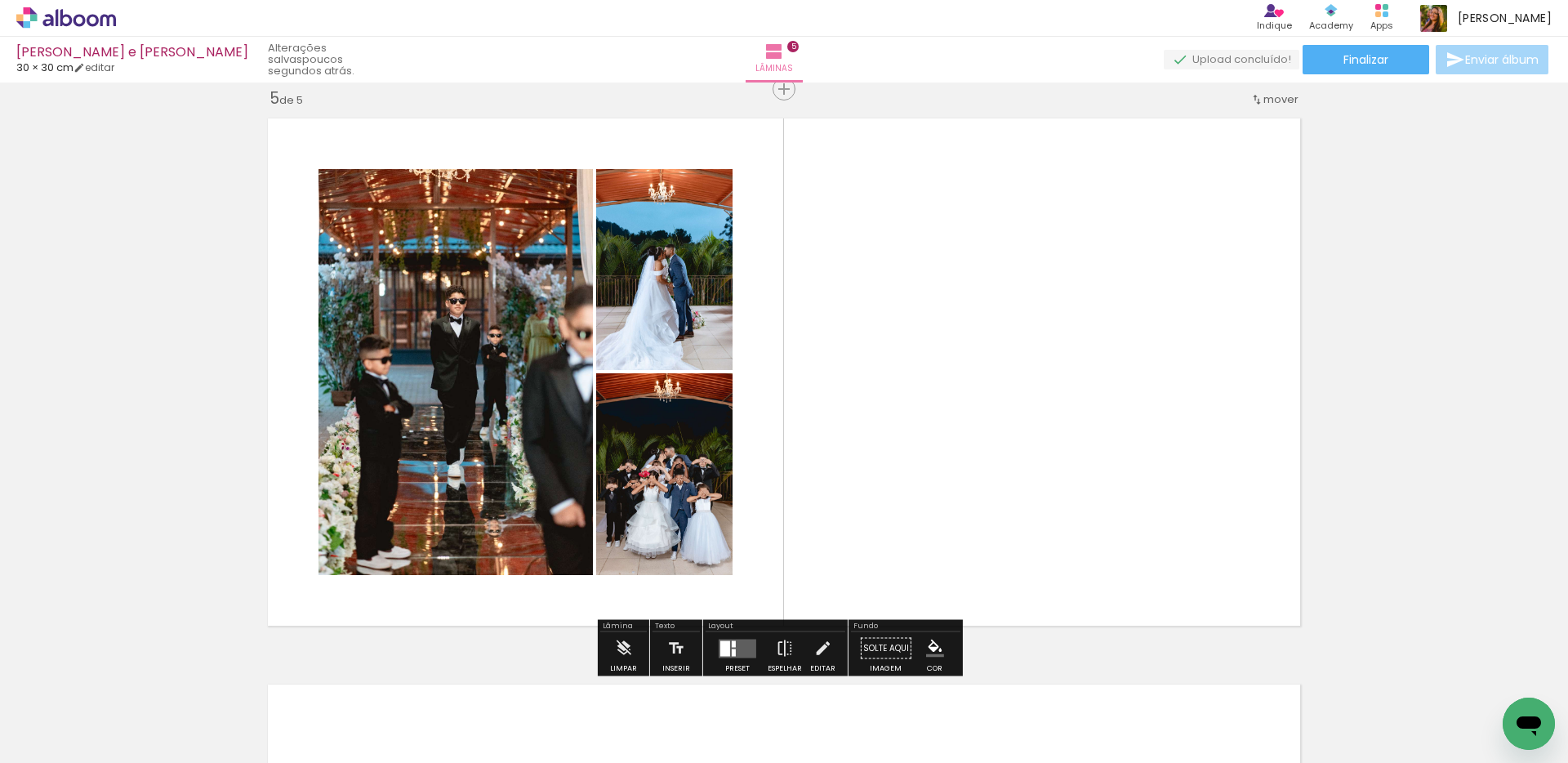
drag, startPoint x: 185, startPoint y: 695, endPoint x: 524, endPoint y: 570, distance: 361.3
click at [537, 555] on quentale-workspace at bounding box center [784, 381] width 1568 height 763
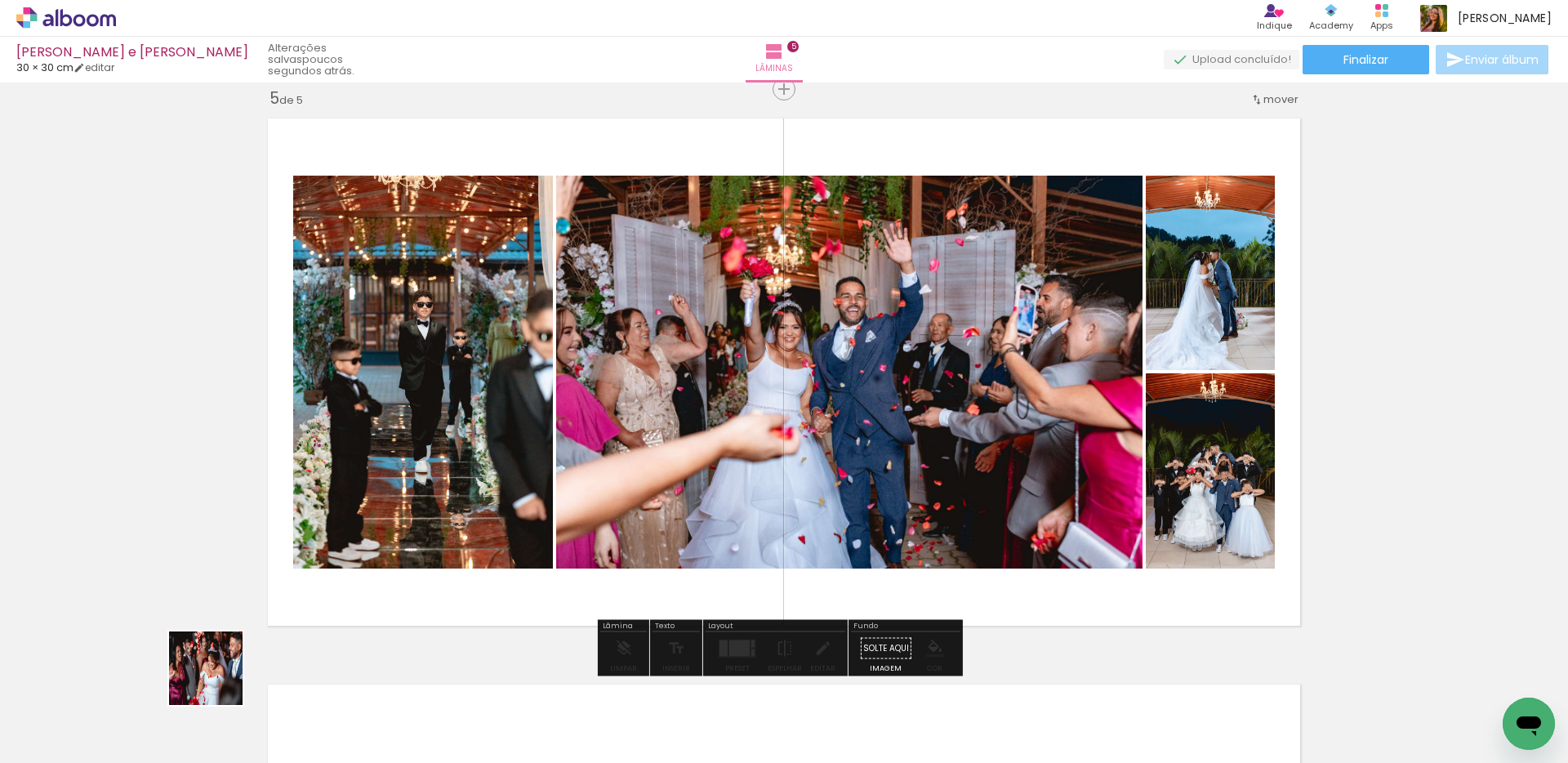
drag, startPoint x: 164, startPoint y: 704, endPoint x: 458, endPoint y: 564, distance: 325.6
click at [440, 571] on quentale-workspace at bounding box center [784, 381] width 1568 height 763
